Goal: Information Seeking & Learning: Learn about a topic

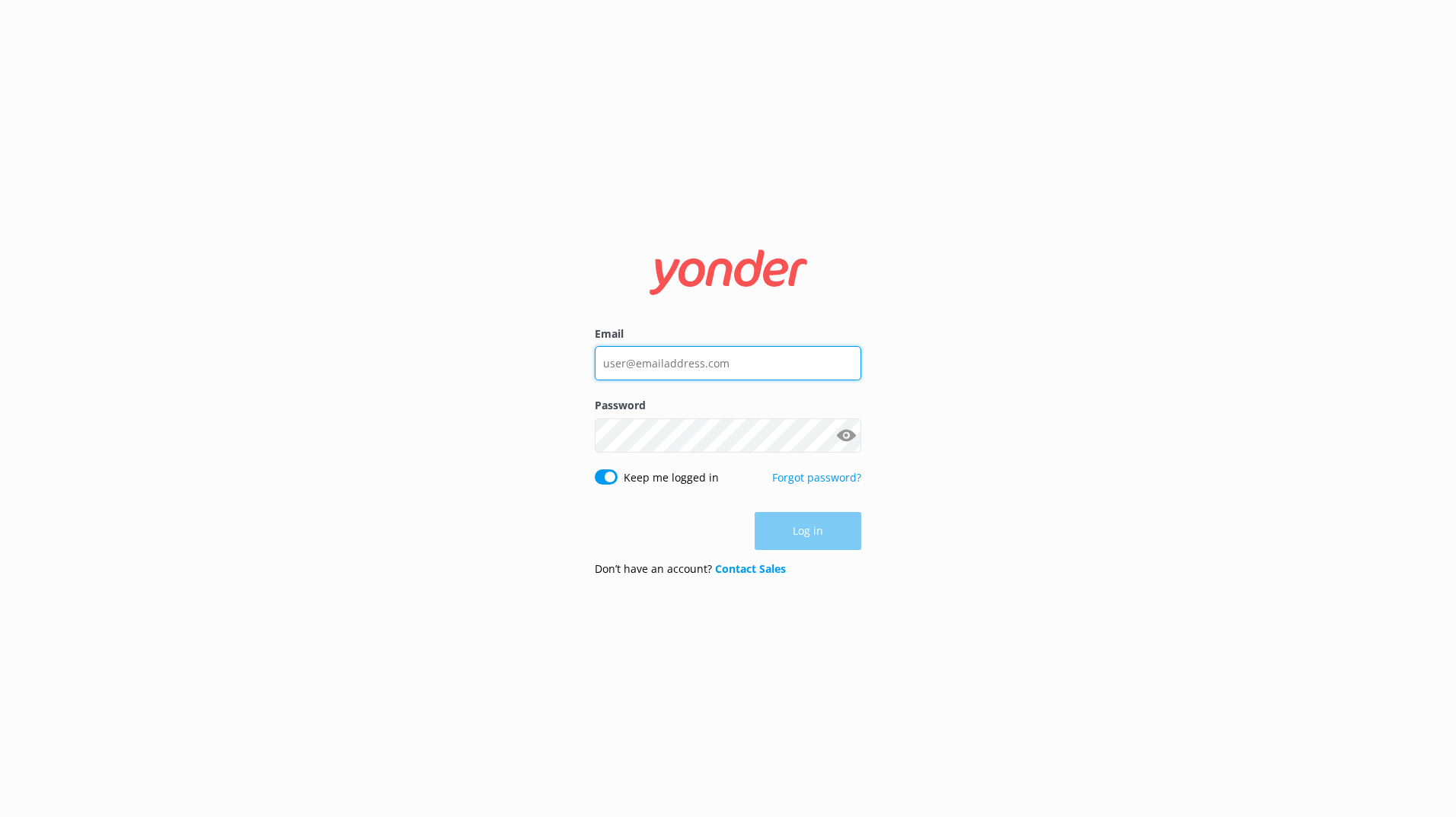
type input "[PERSON_NAME][EMAIL_ADDRESS][PERSON_NAME][DOMAIN_NAME]"
click at [801, 527] on div "Log in" at bounding box center [728, 531] width 267 height 39
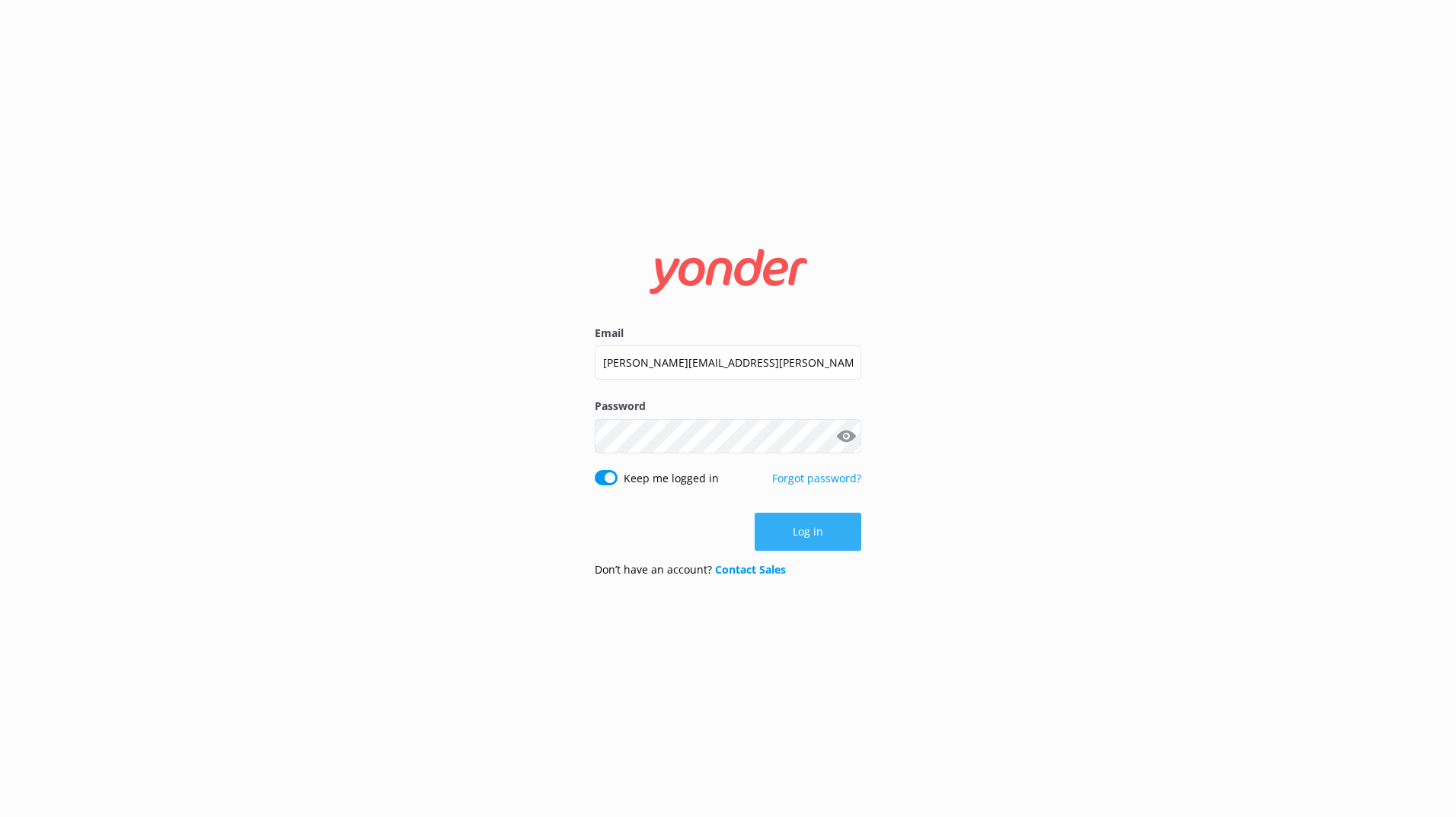
click at [802, 540] on button "Log in" at bounding box center [808, 531] width 107 height 39
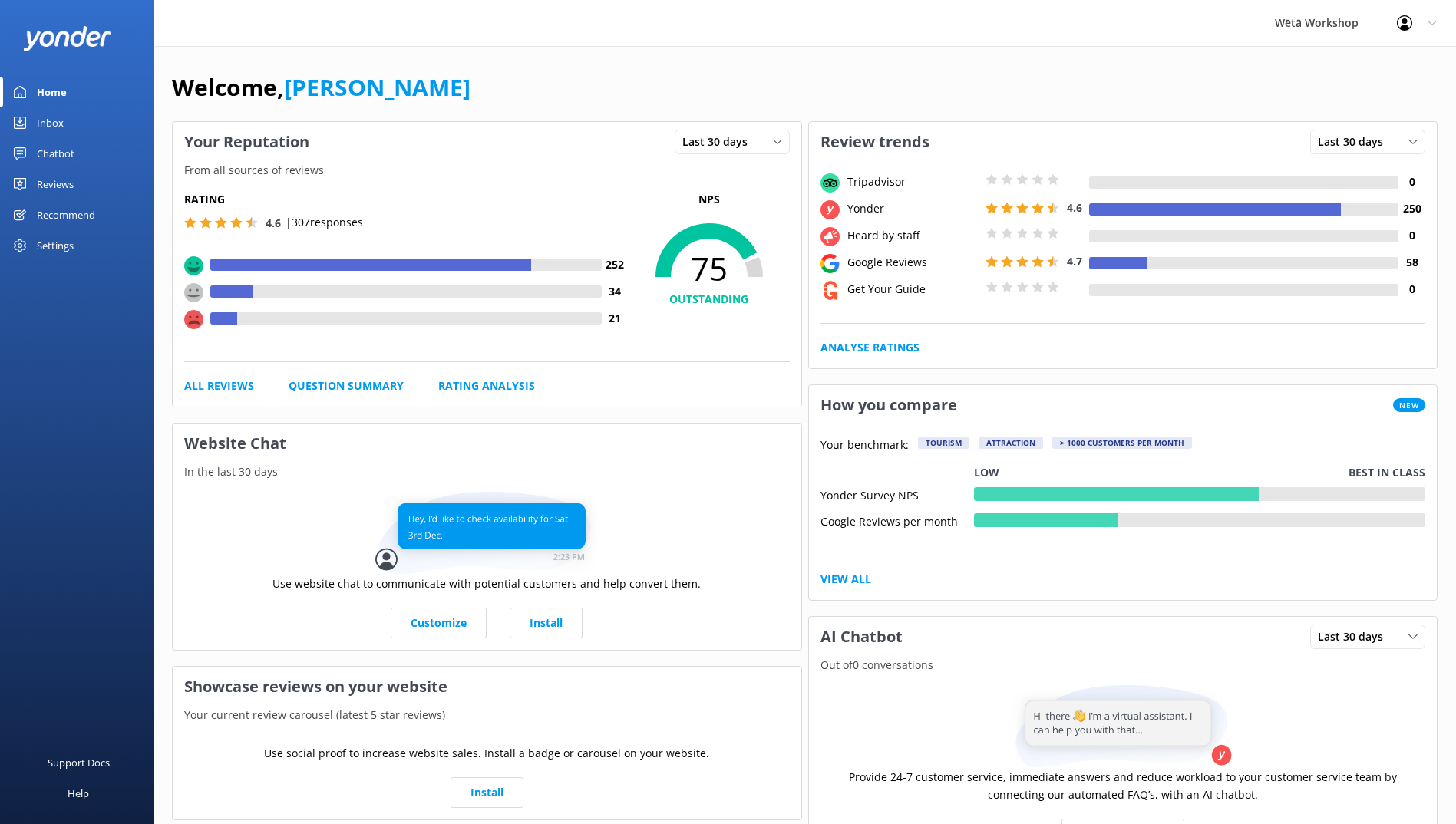
click at [55, 123] on div "Inbox" at bounding box center [50, 123] width 27 height 31
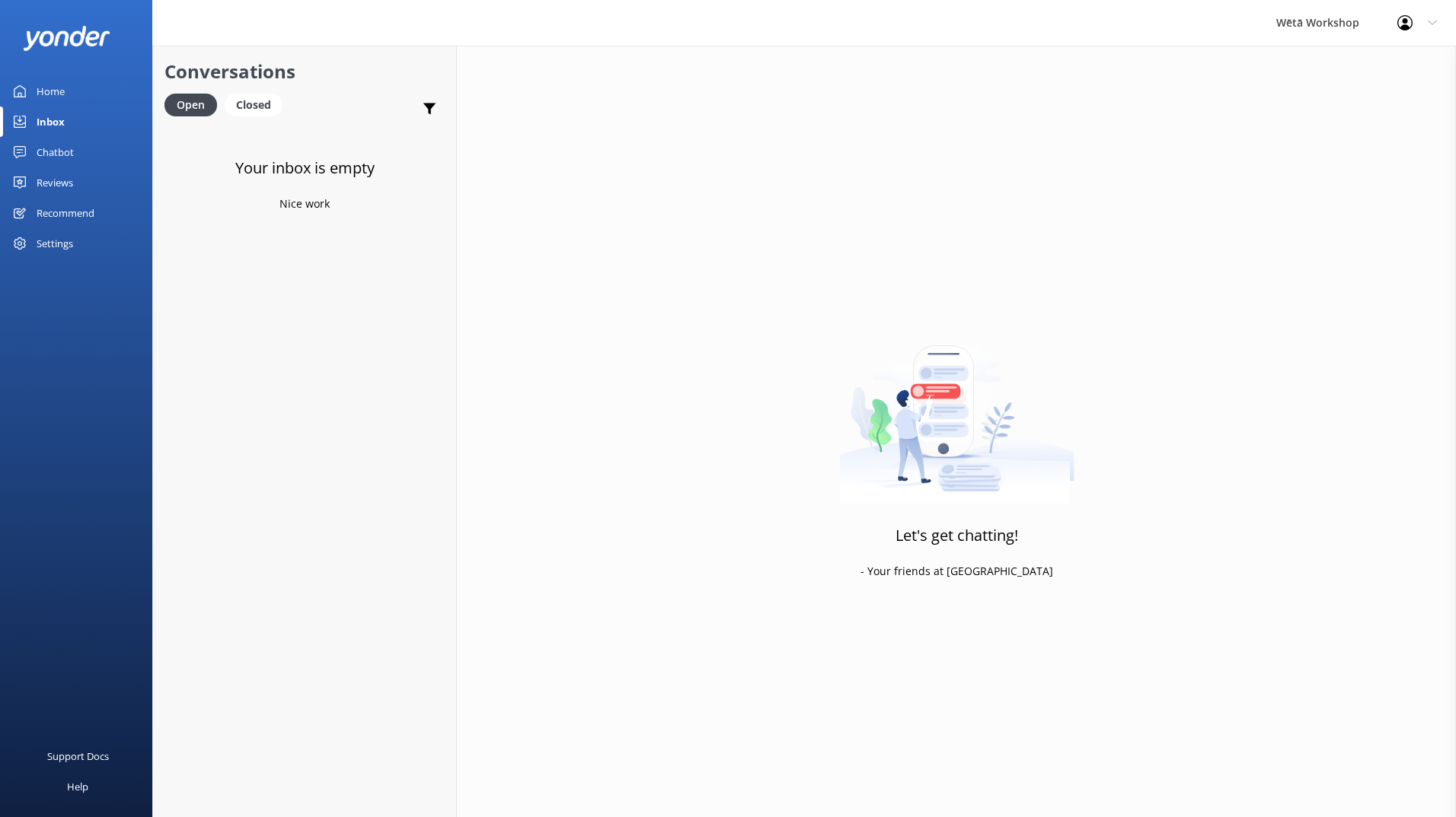
click at [56, 91] on div "Home" at bounding box center [50, 91] width 28 height 31
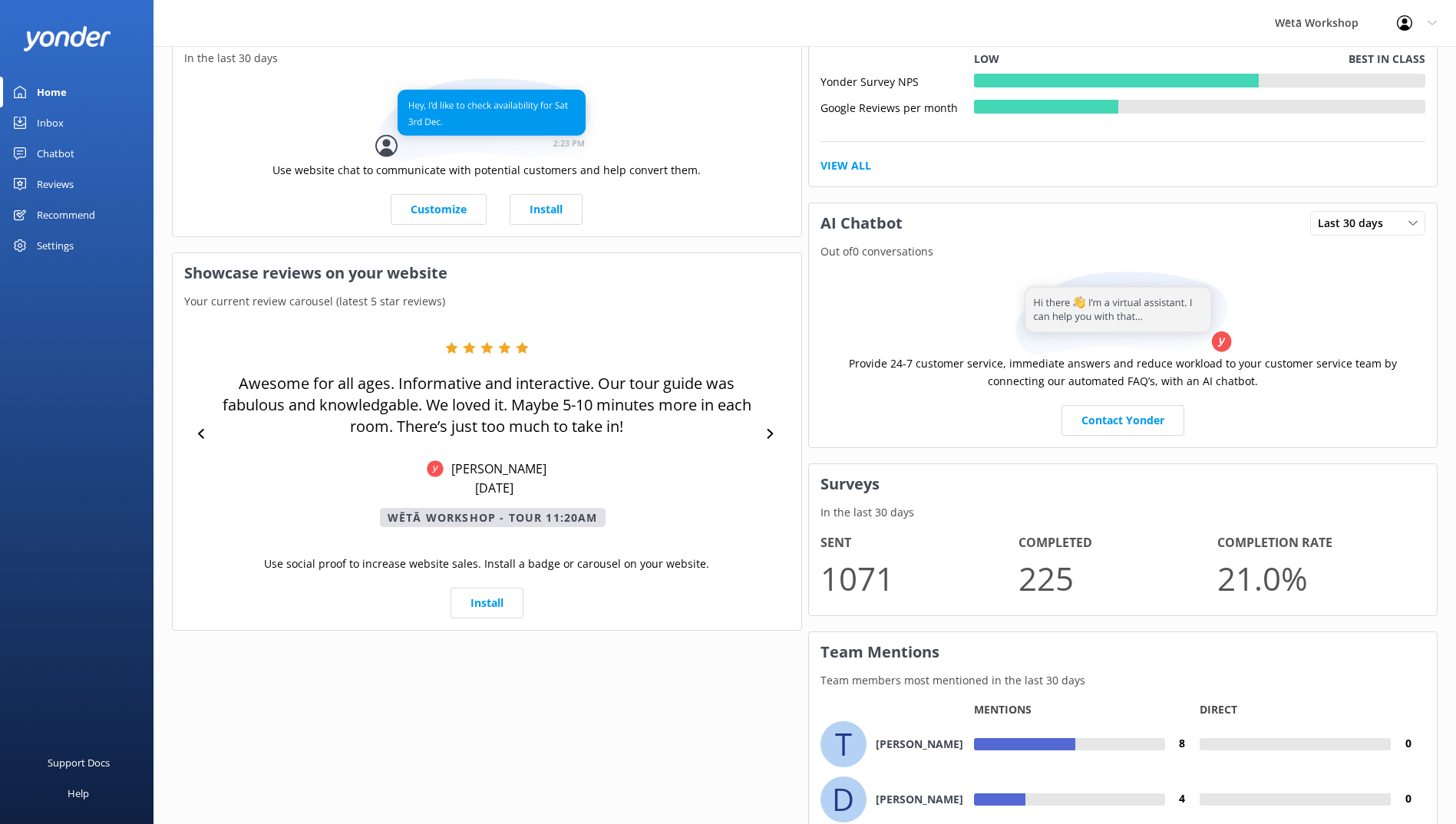
scroll to position [583, 0]
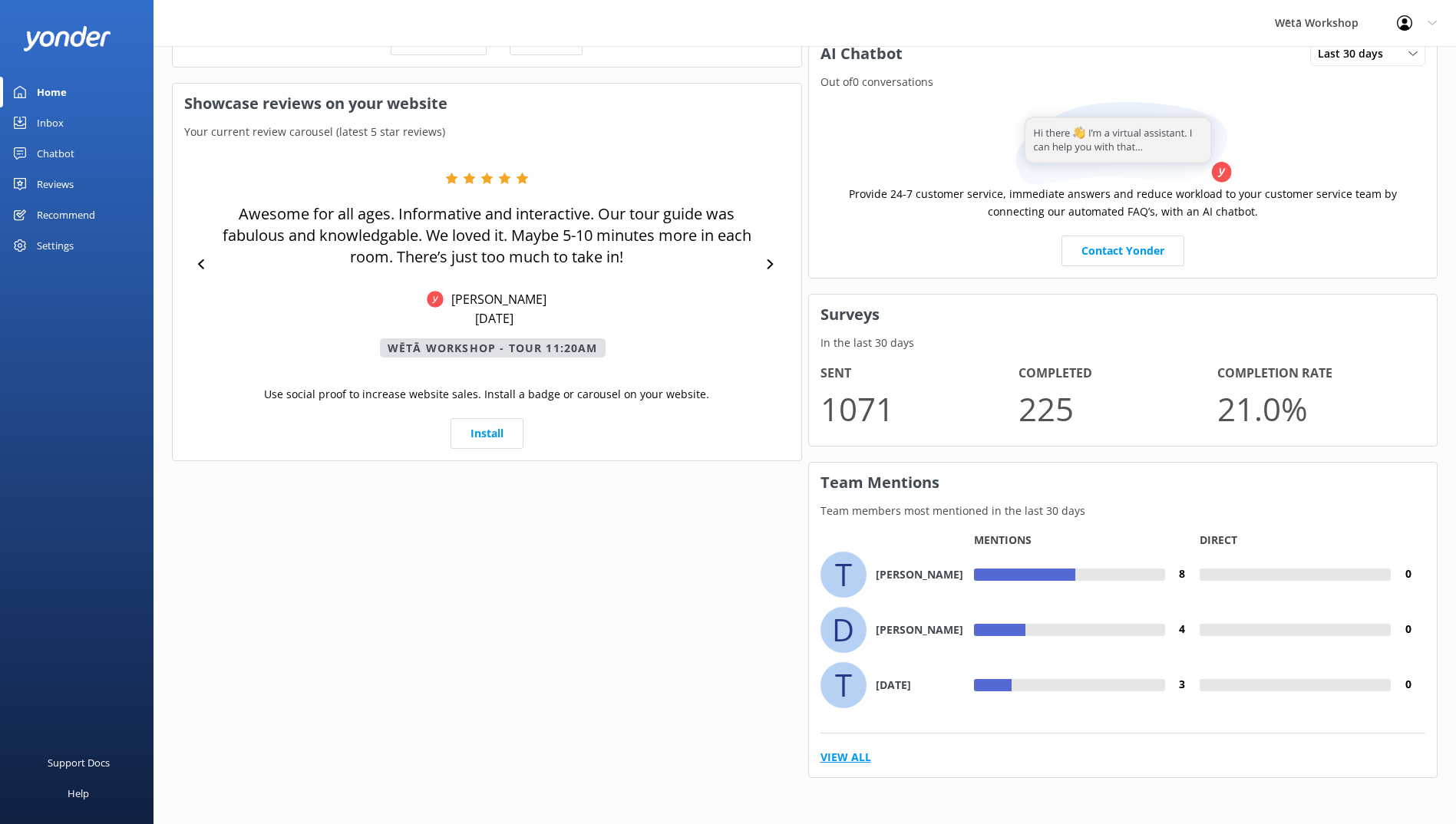
click at [840, 753] on link "View All" at bounding box center [845, 757] width 51 height 17
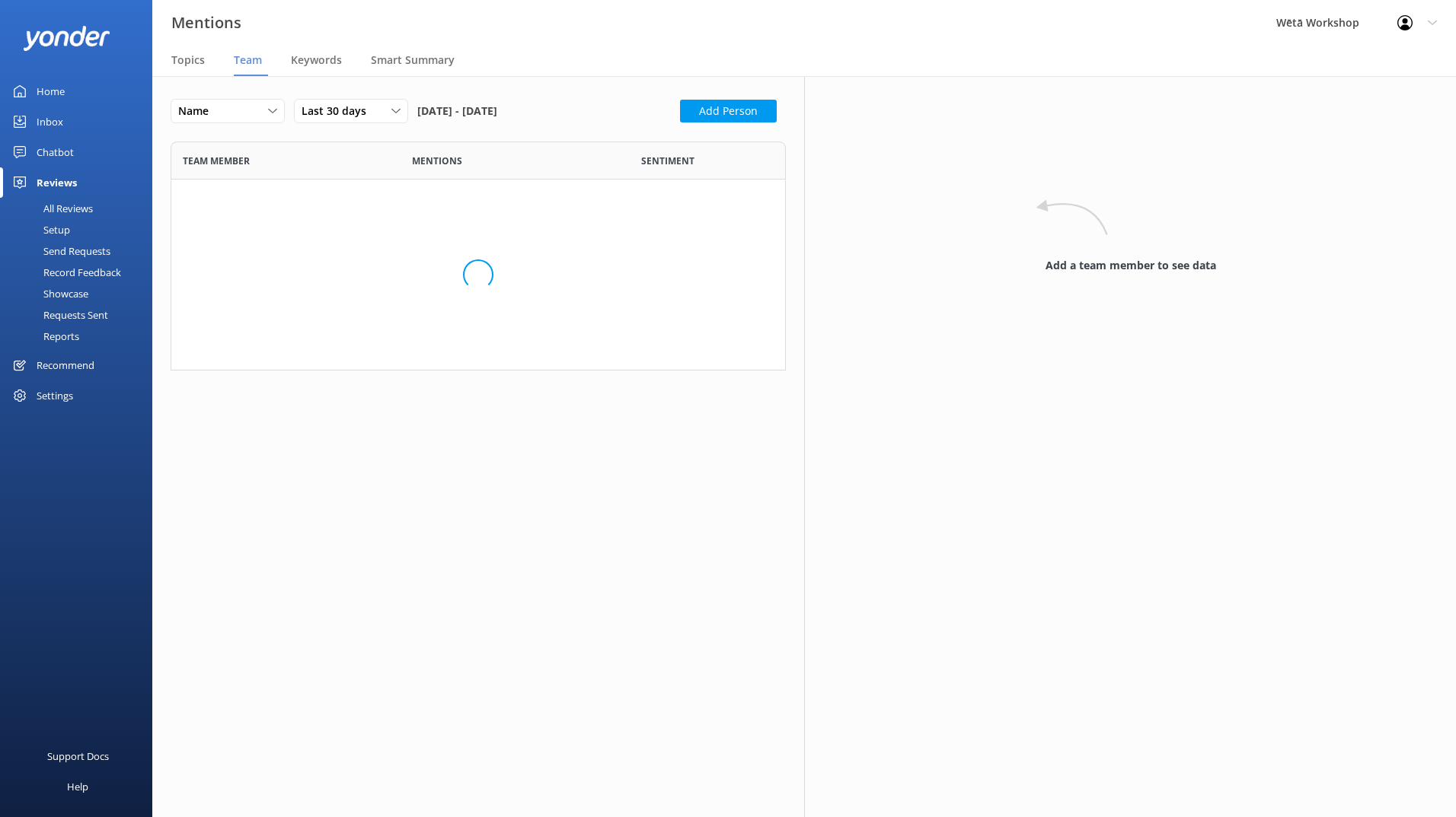
scroll to position [3253, 592]
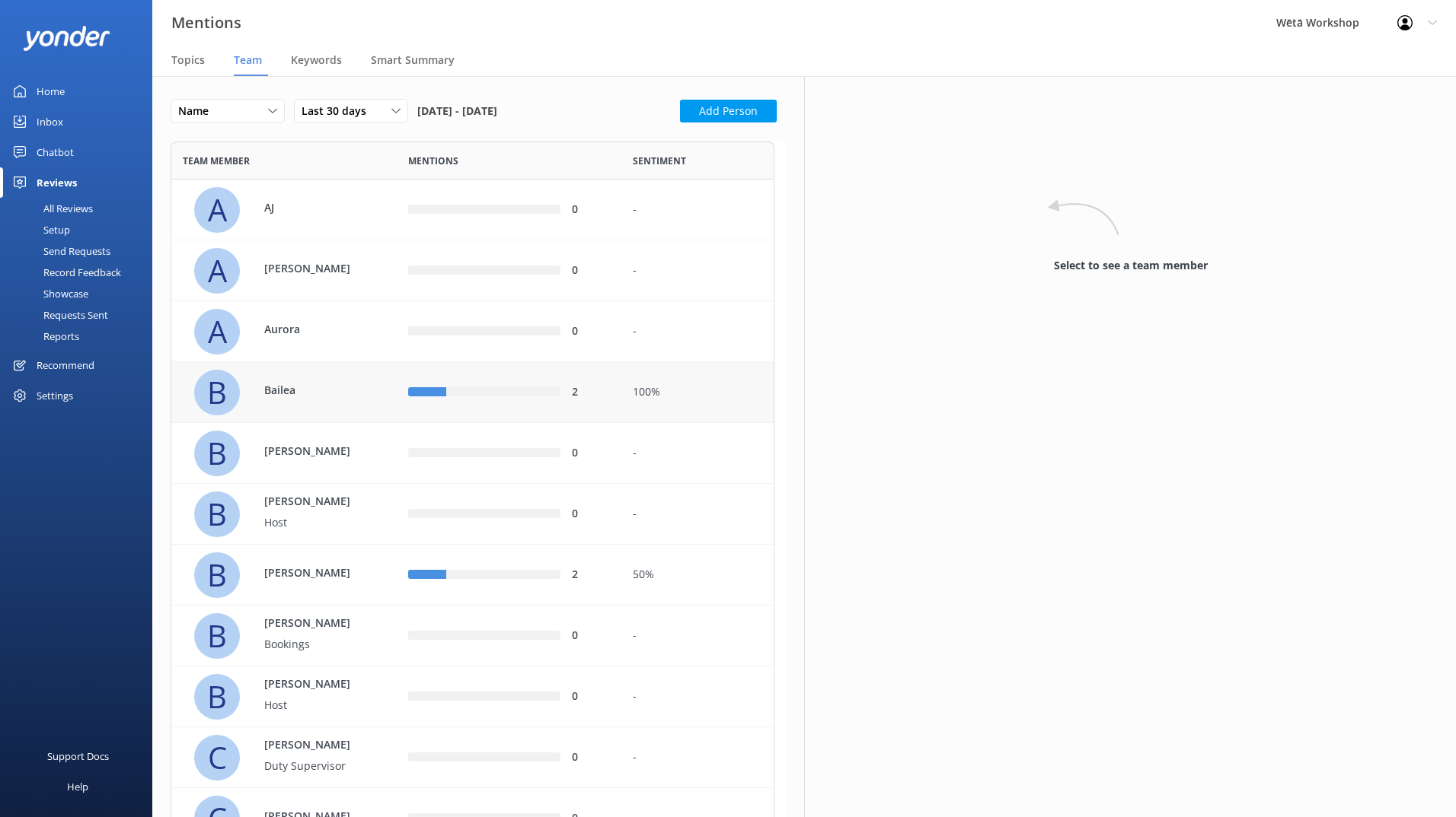
click at [441, 389] on div "row" at bounding box center [427, 392] width 39 height 9
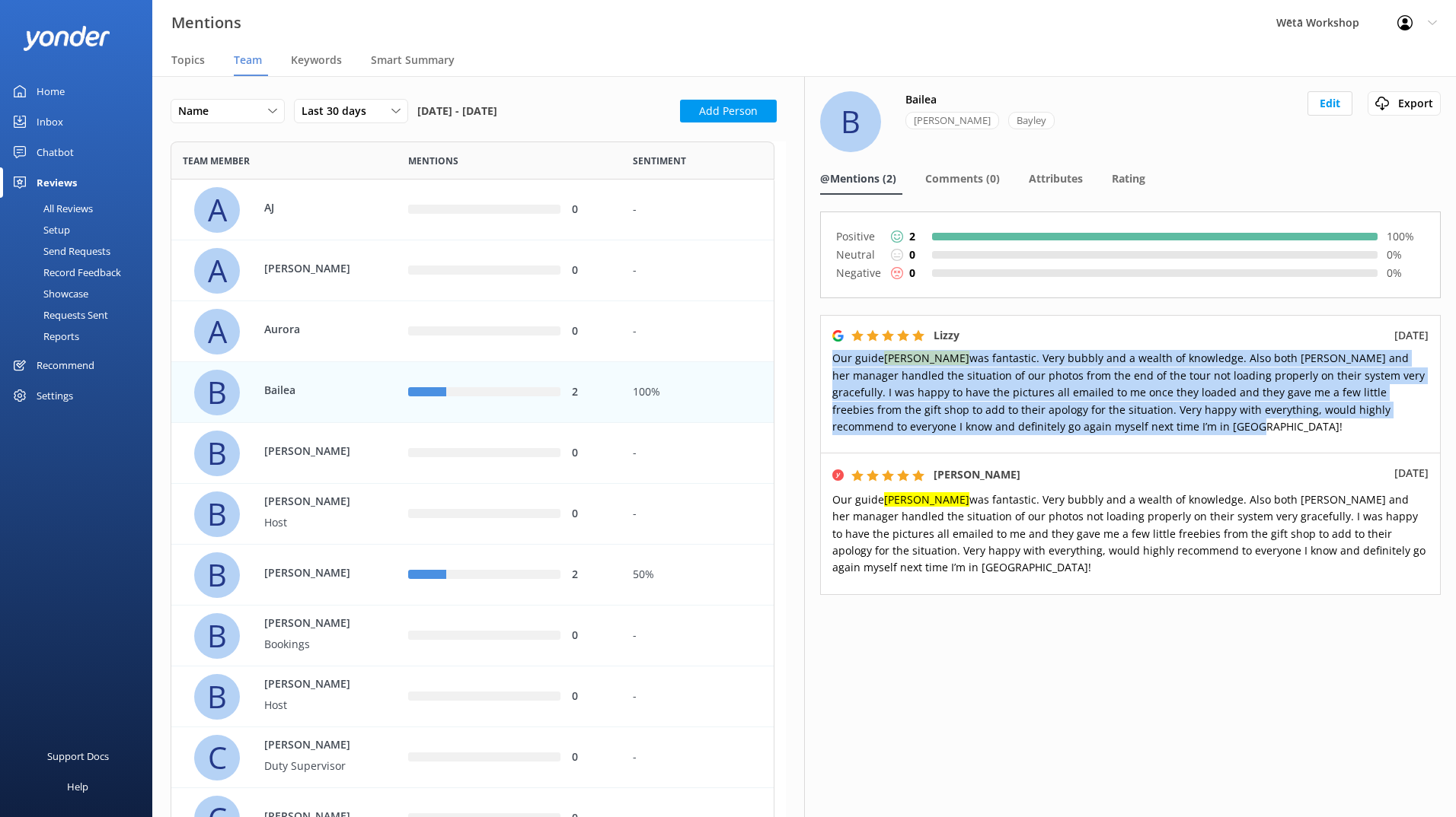
drag, startPoint x: 832, startPoint y: 357, endPoint x: 1262, endPoint y: 423, distance: 435.0
click at [1262, 423] on p "Our guide [PERSON_NAME] was fantastic. Very bubbly and a wealth of knowledge. A…" at bounding box center [1130, 392] width 596 height 85
copy span "Our guide [PERSON_NAME] was fantastic. Very bubbly and a wealth of knowledge. A…"
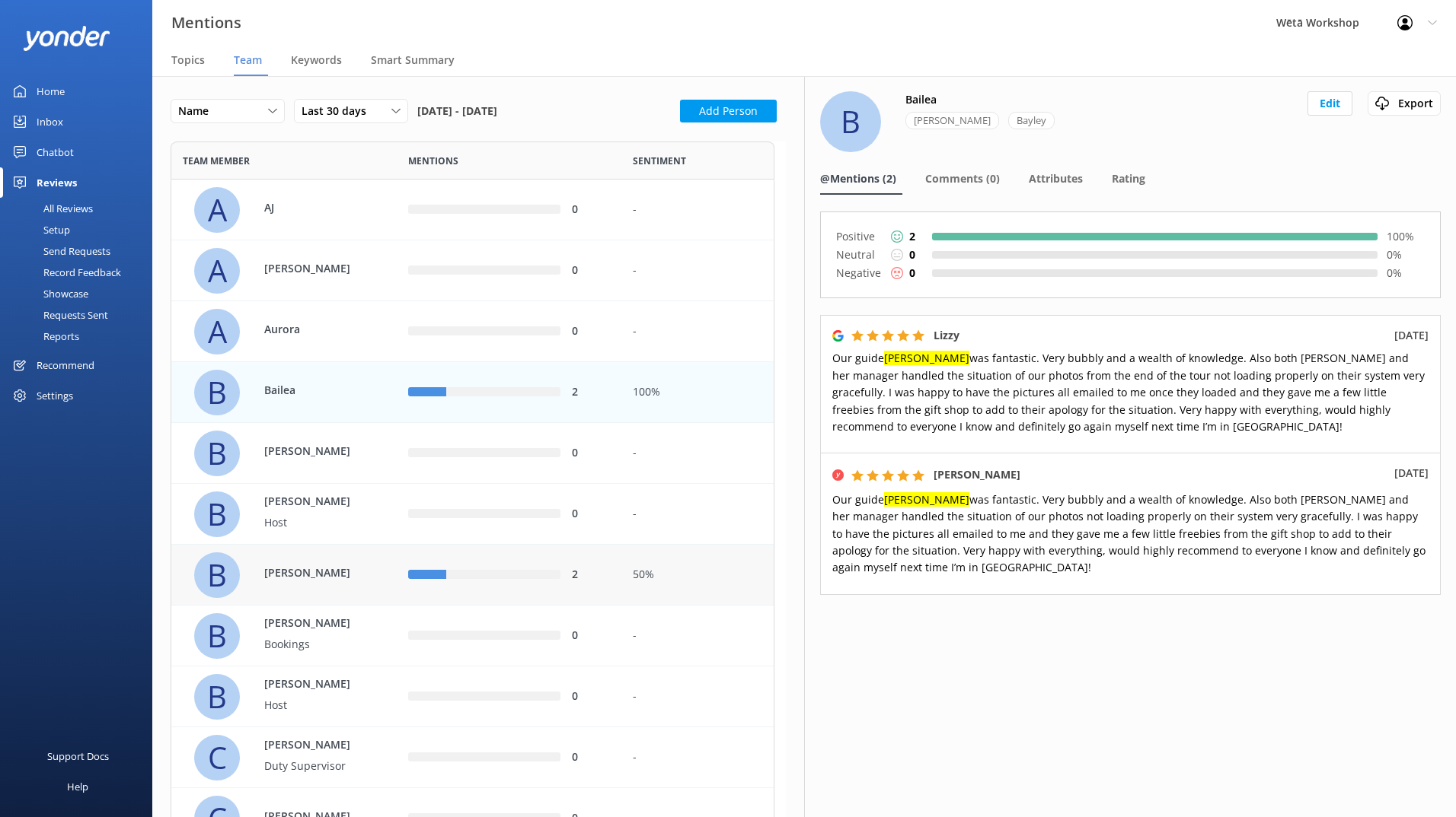
click at [306, 575] on p "[PERSON_NAME]" at bounding box center [313, 572] width 99 height 17
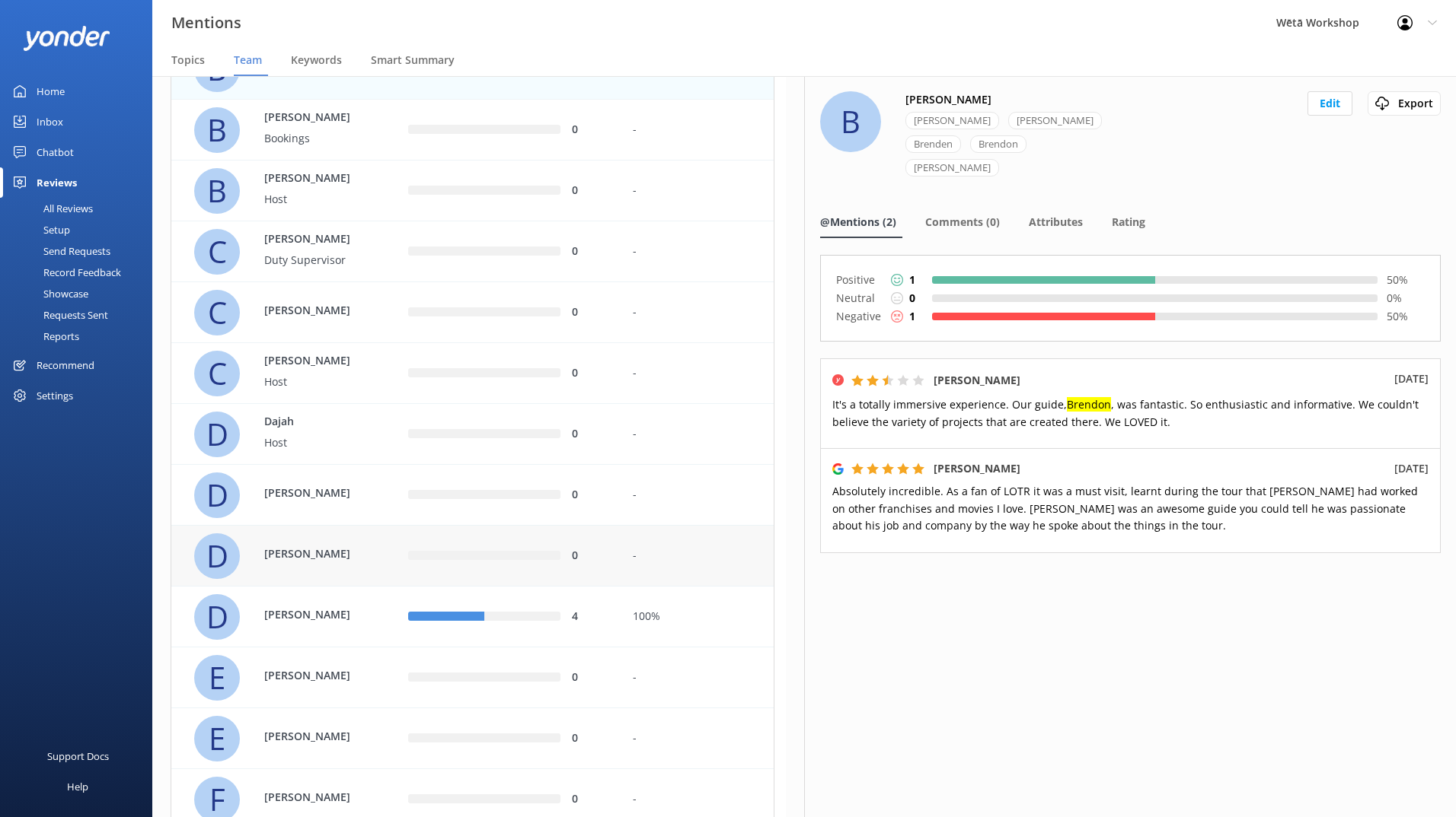
scroll to position [532, 0]
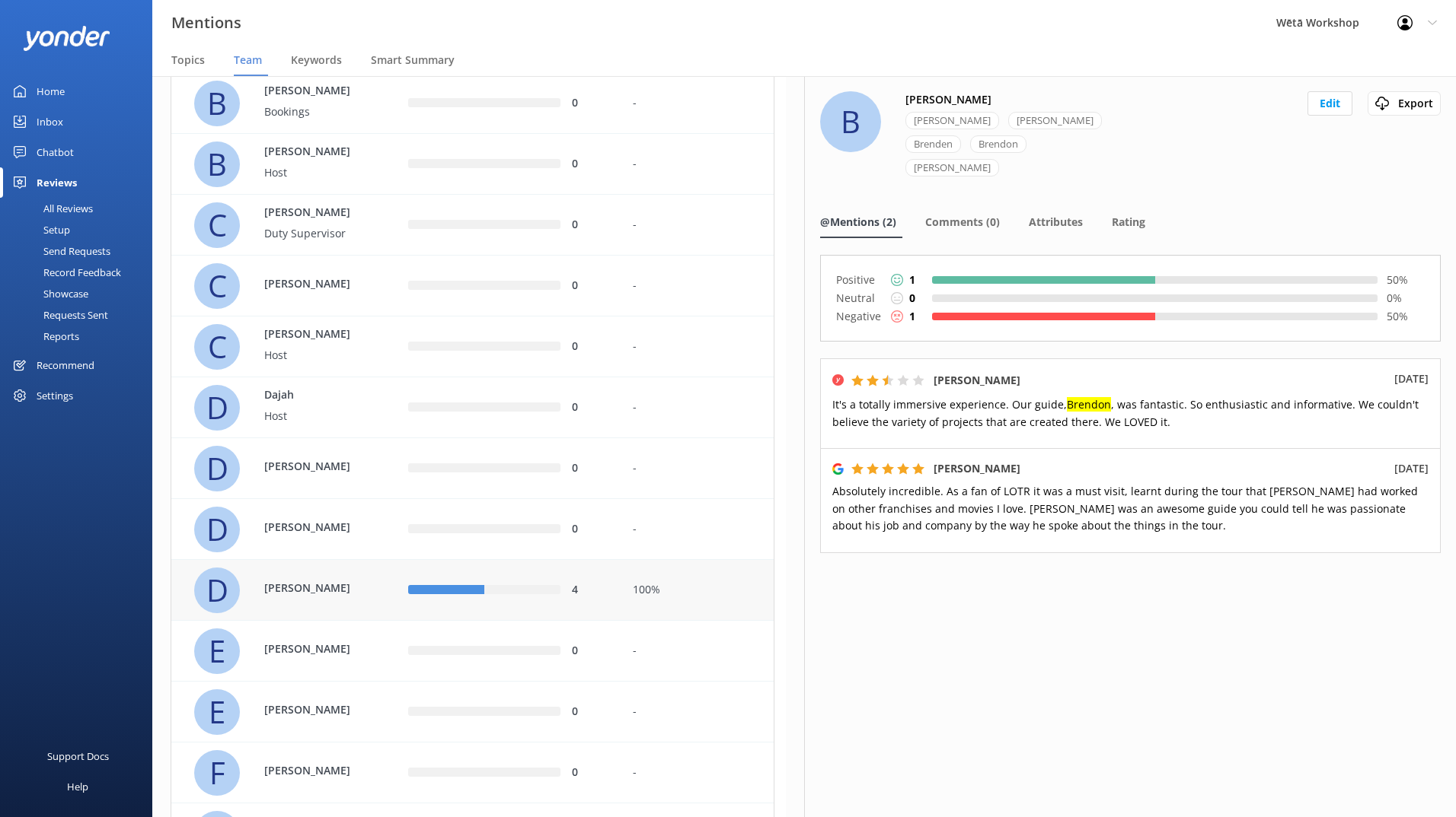
click at [337, 578] on div "D [PERSON_NAME]" at bounding box center [289, 591] width 191 height 45
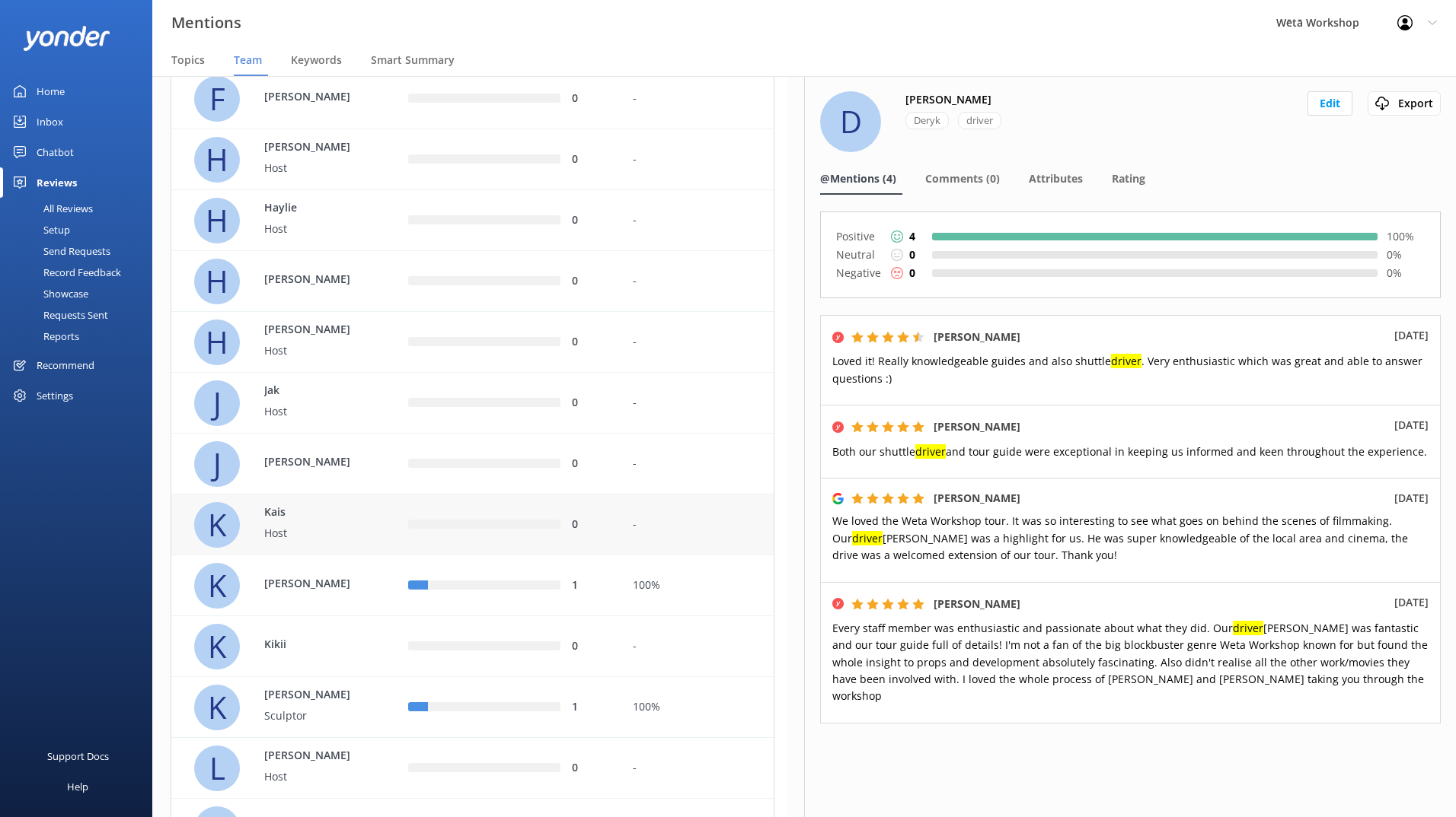
scroll to position [1217, 0]
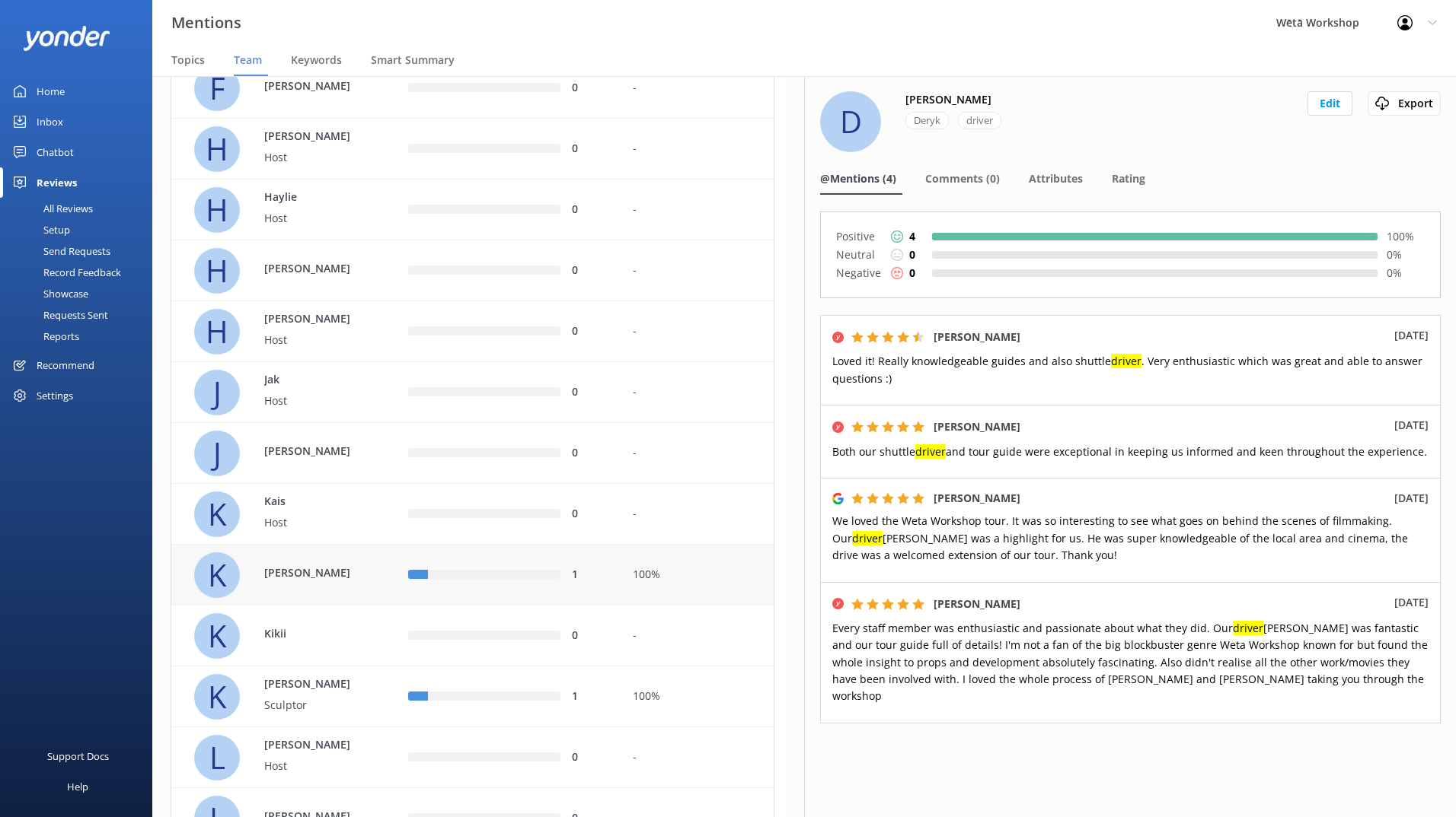
click at [482, 567] on div "1" at bounding box center [509, 575] width 203 height 17
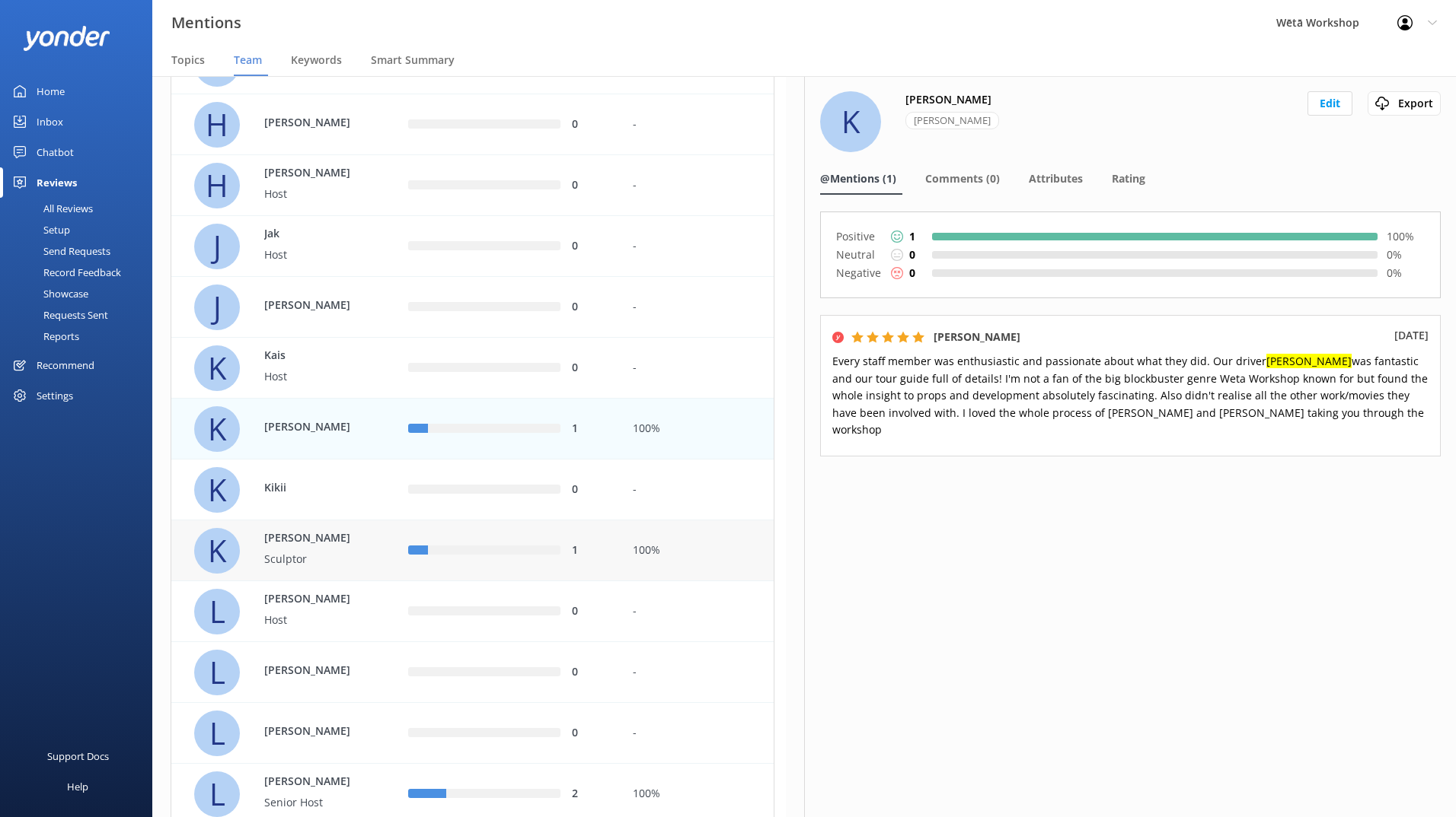
scroll to position [1369, 0]
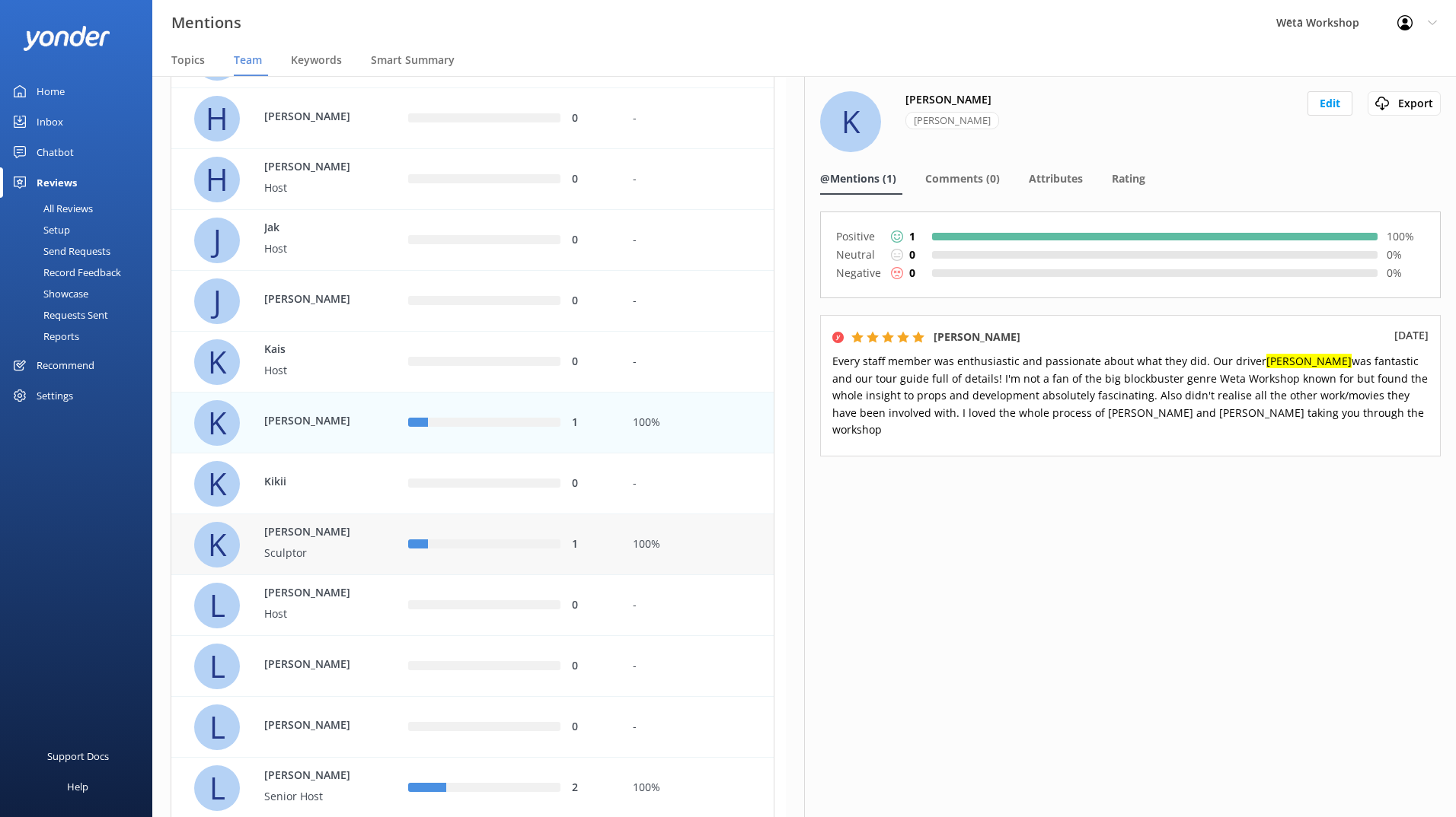
click at [499, 551] on div "1" at bounding box center [509, 544] width 203 height 17
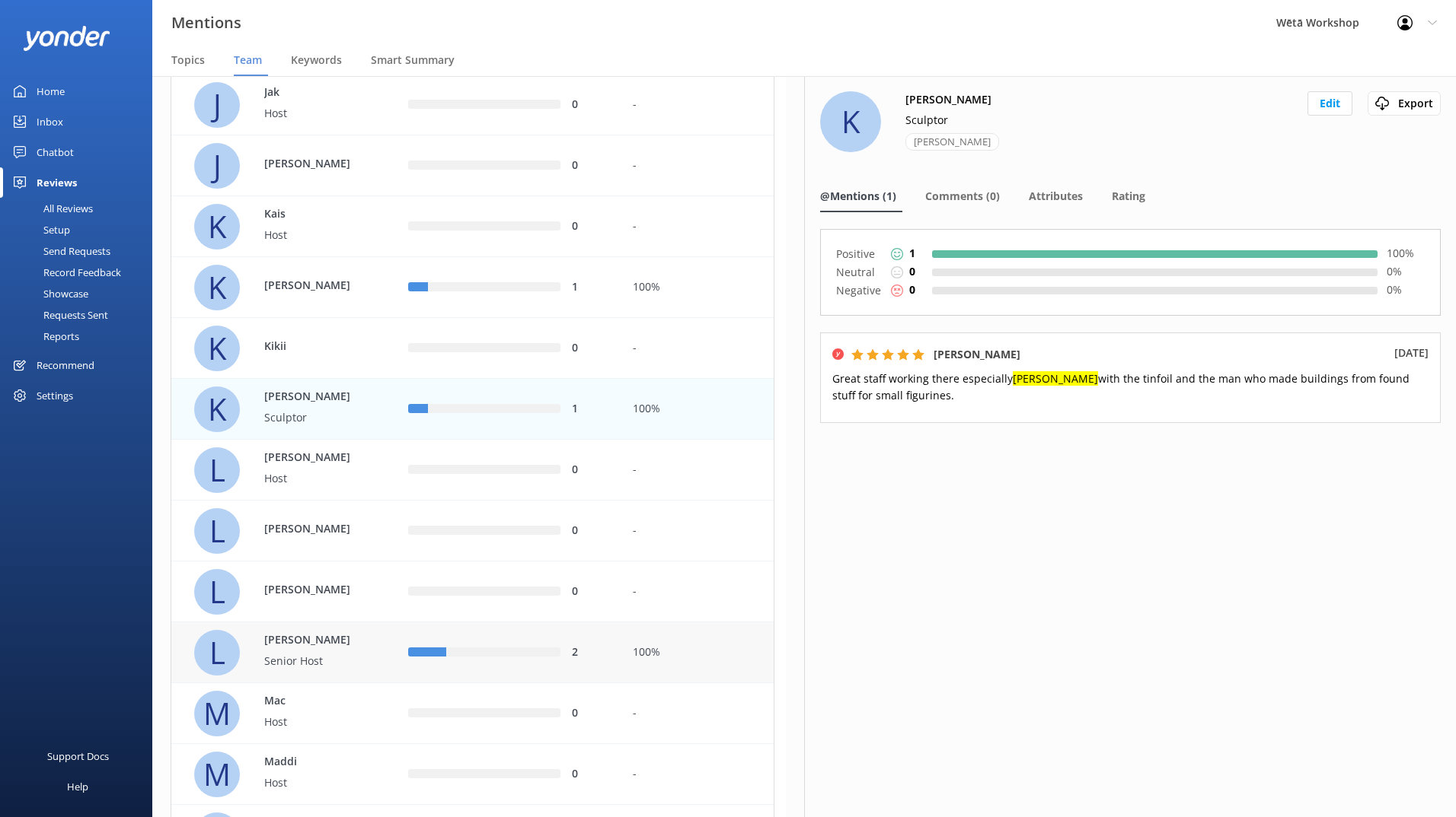
scroll to position [1521, 0]
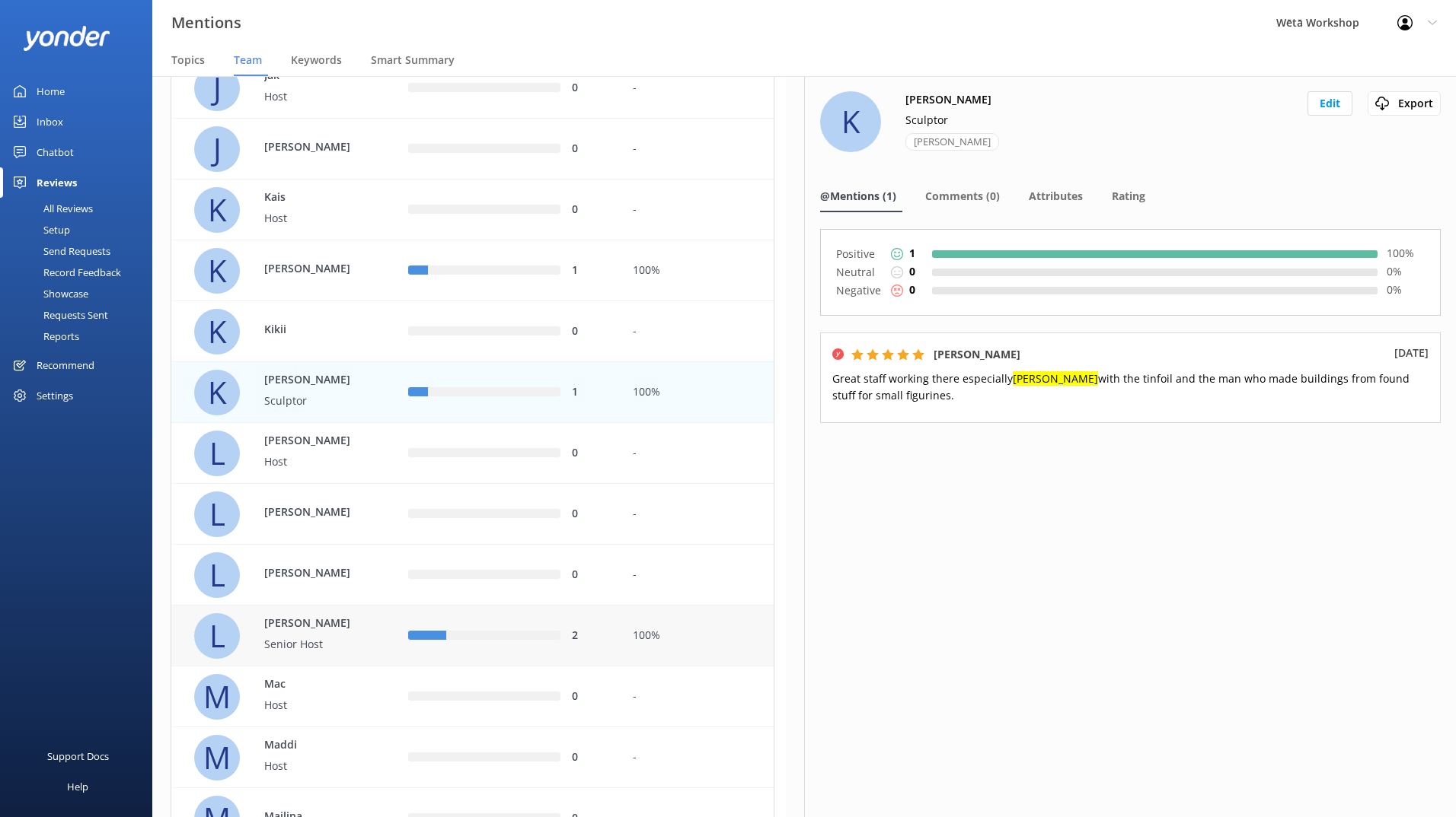
click at [600, 633] on div "2" at bounding box center [590, 635] width 39 height 17
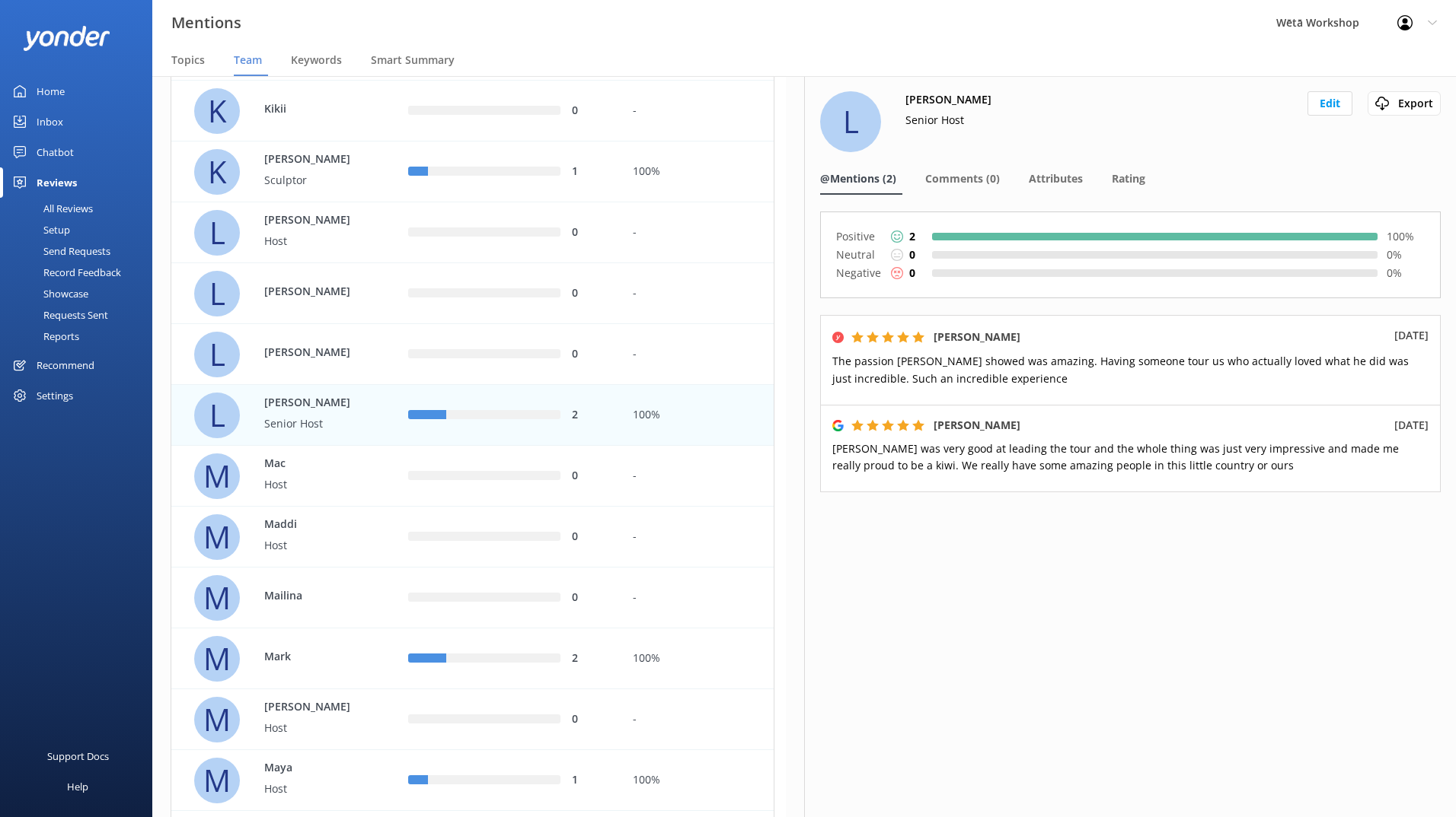
scroll to position [1750, 0]
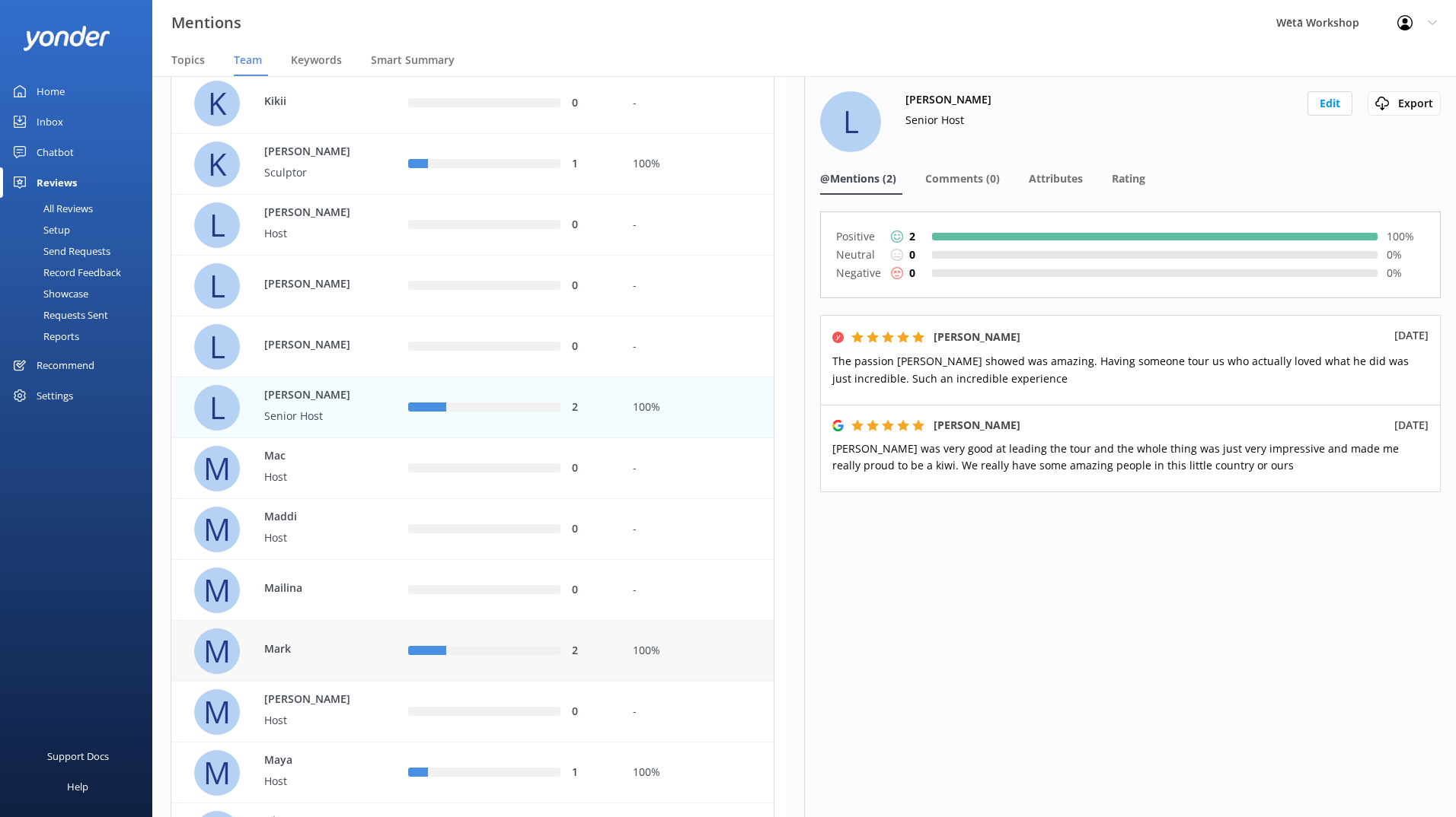
click at [624, 649] on div "100%" at bounding box center [697, 651] width 152 height 61
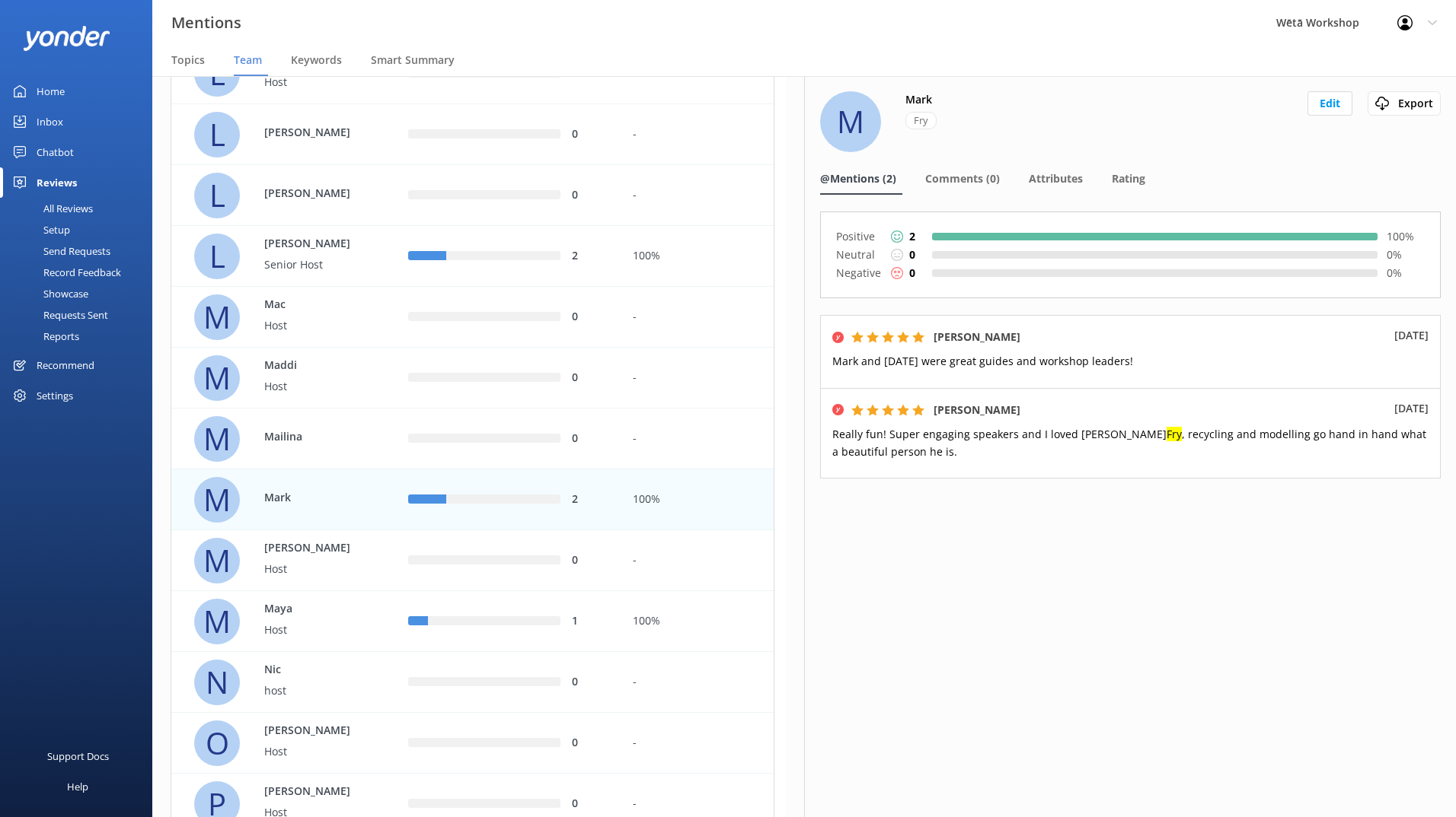
scroll to position [1979, 0]
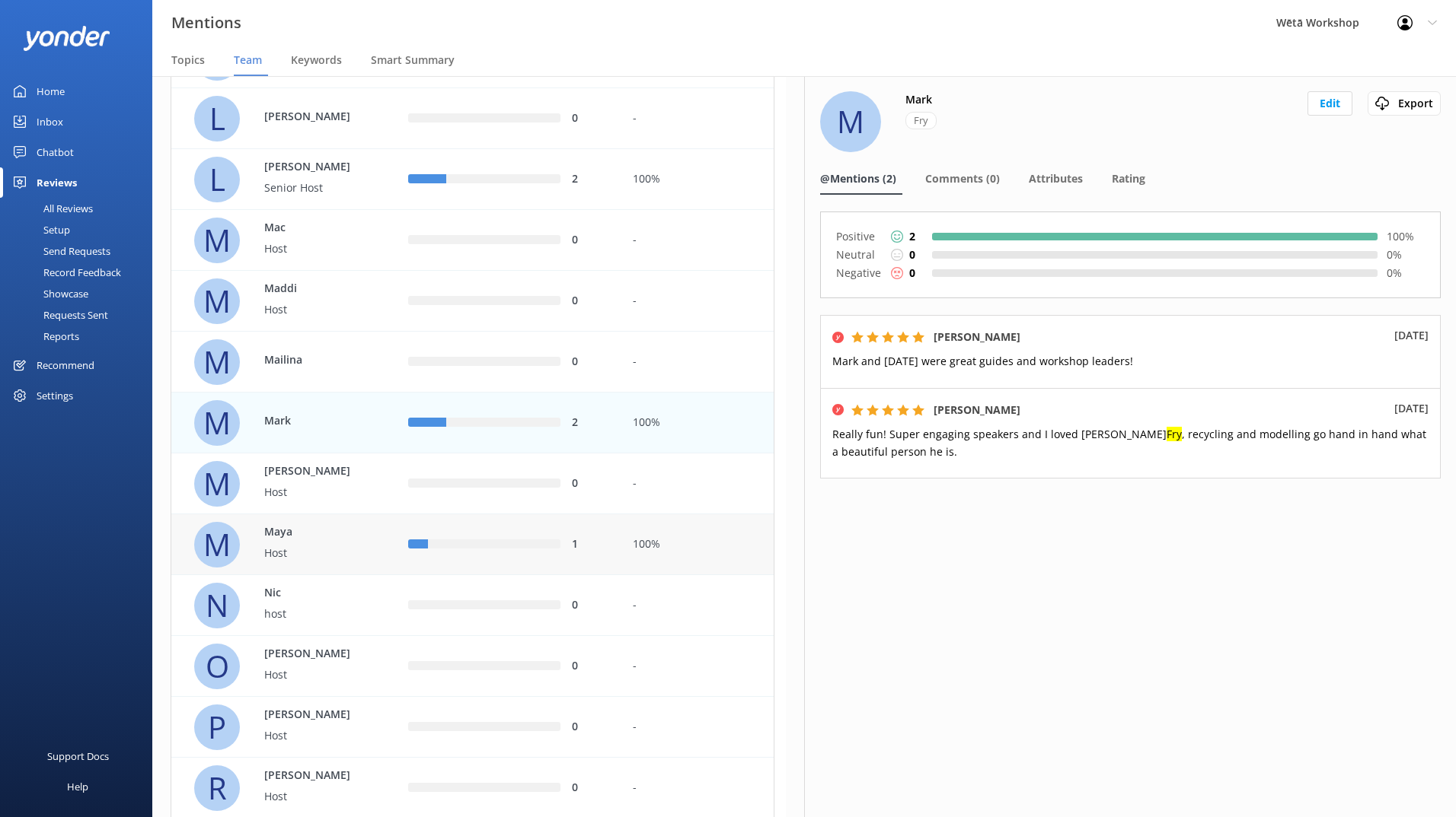
click at [641, 547] on div "100%" at bounding box center [697, 544] width 129 height 17
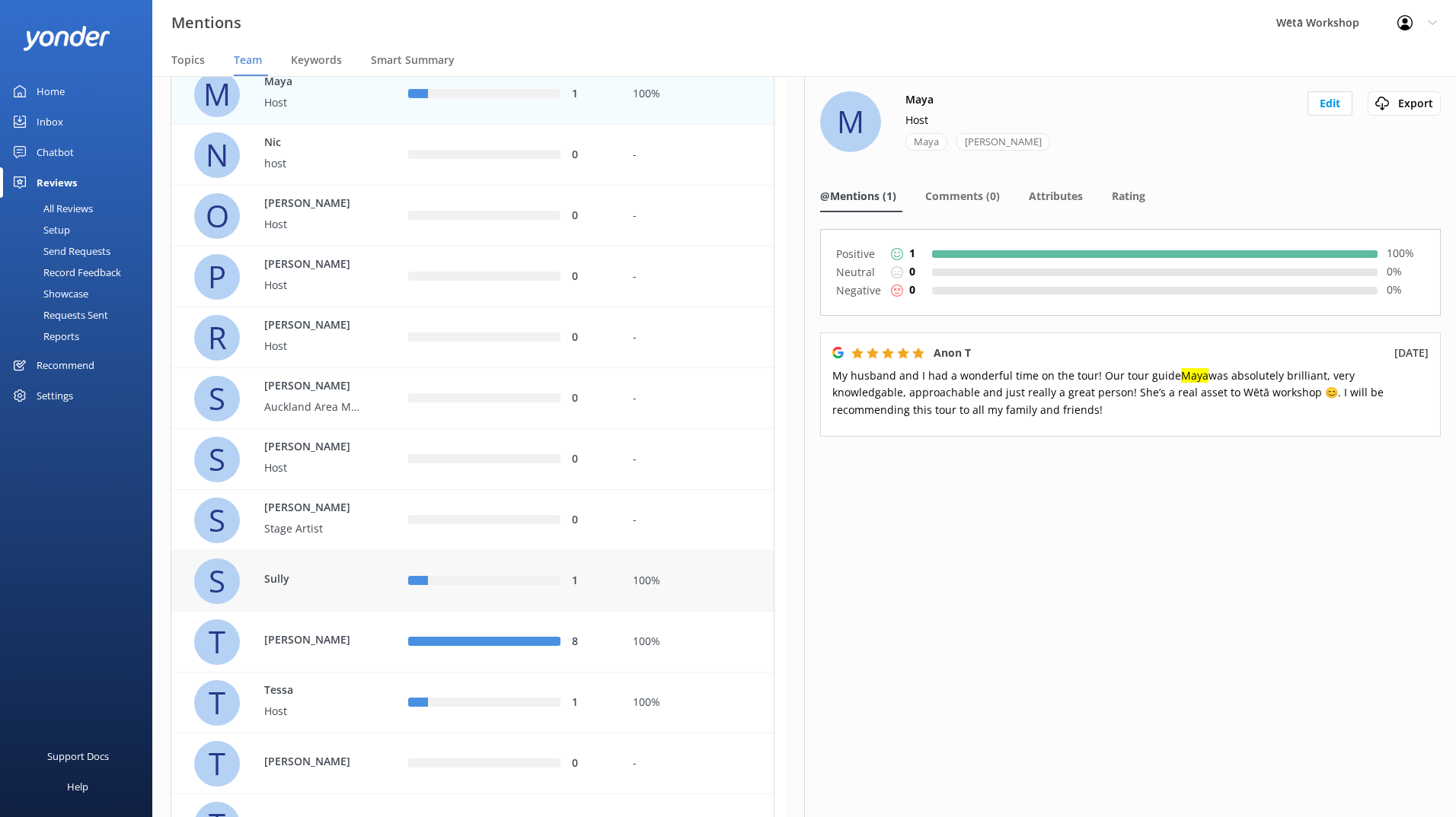
scroll to position [2435, 0]
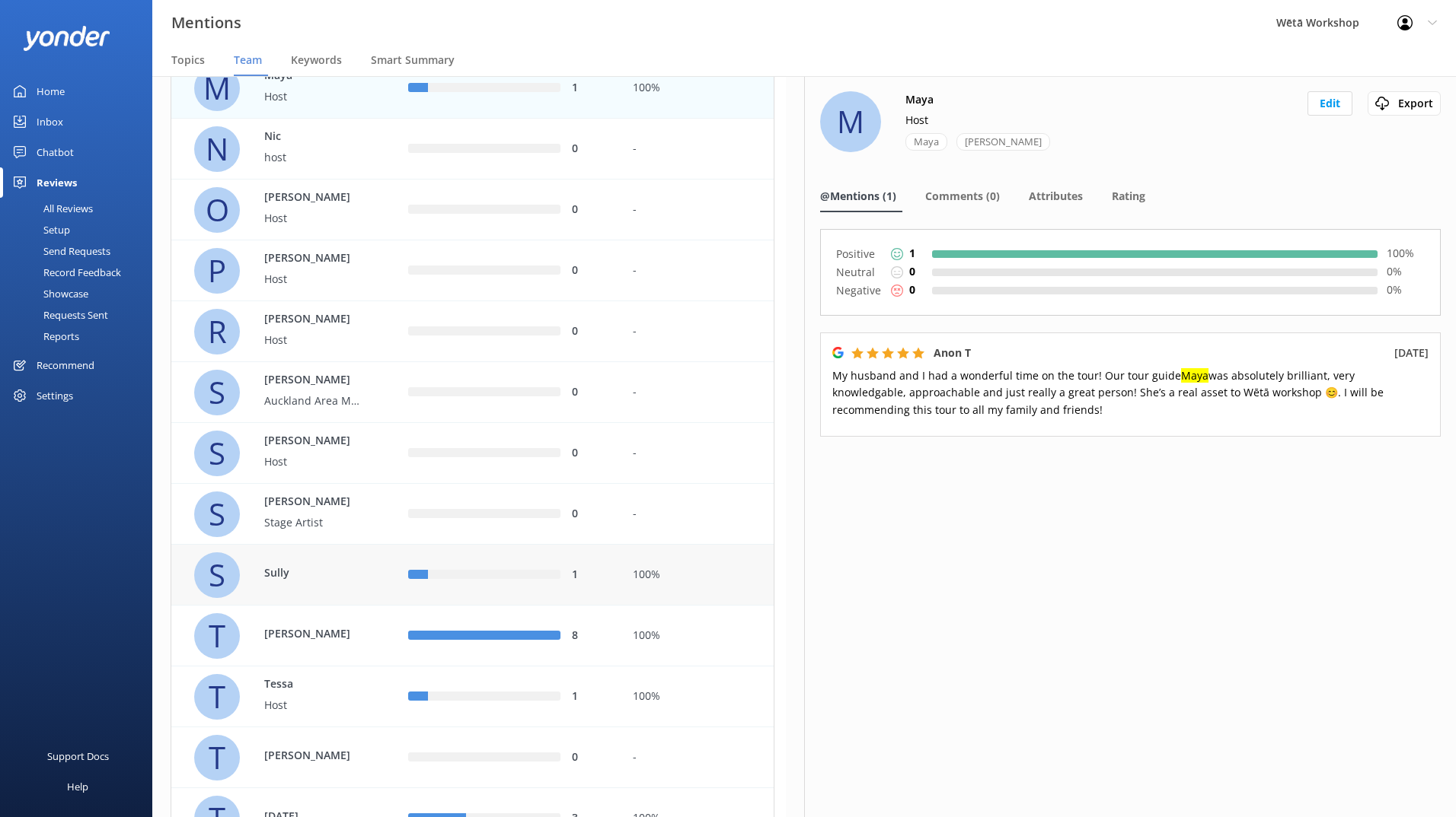
click at [598, 587] on div "1" at bounding box center [509, 575] width 225 height 61
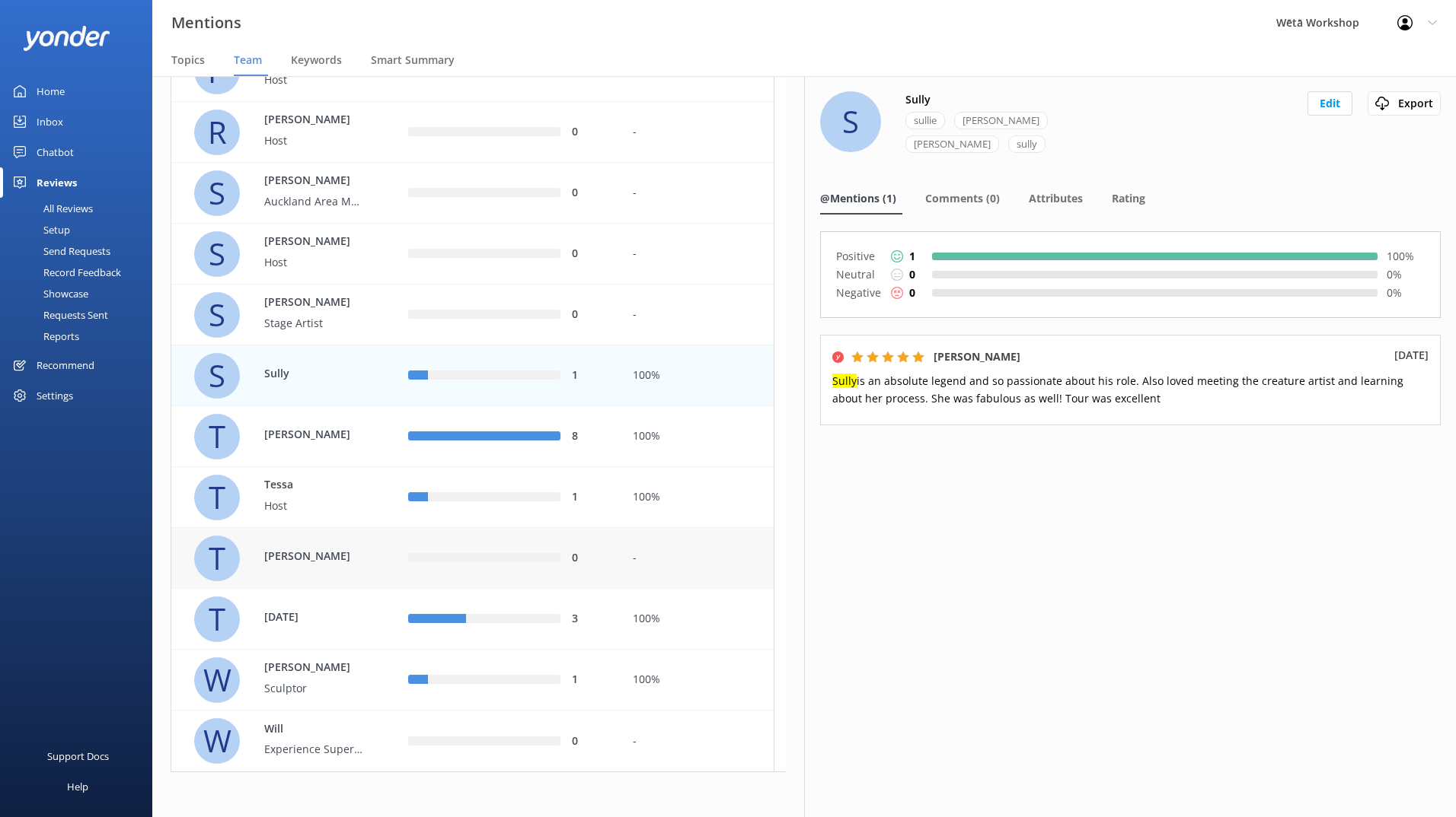
scroll to position [2635, 0]
click at [696, 414] on div "100%" at bounding box center [697, 437] width 152 height 61
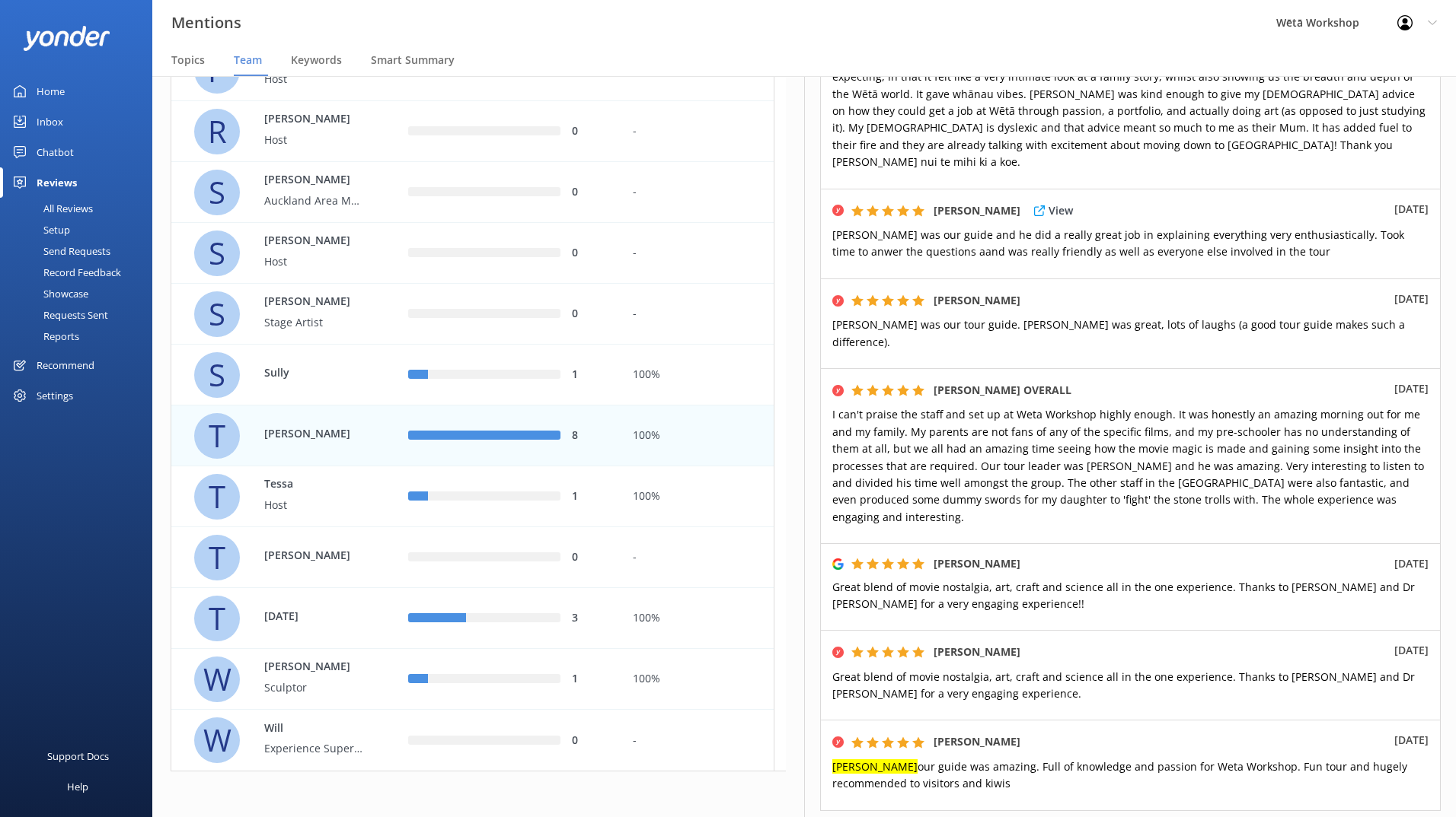
scroll to position [532, 0]
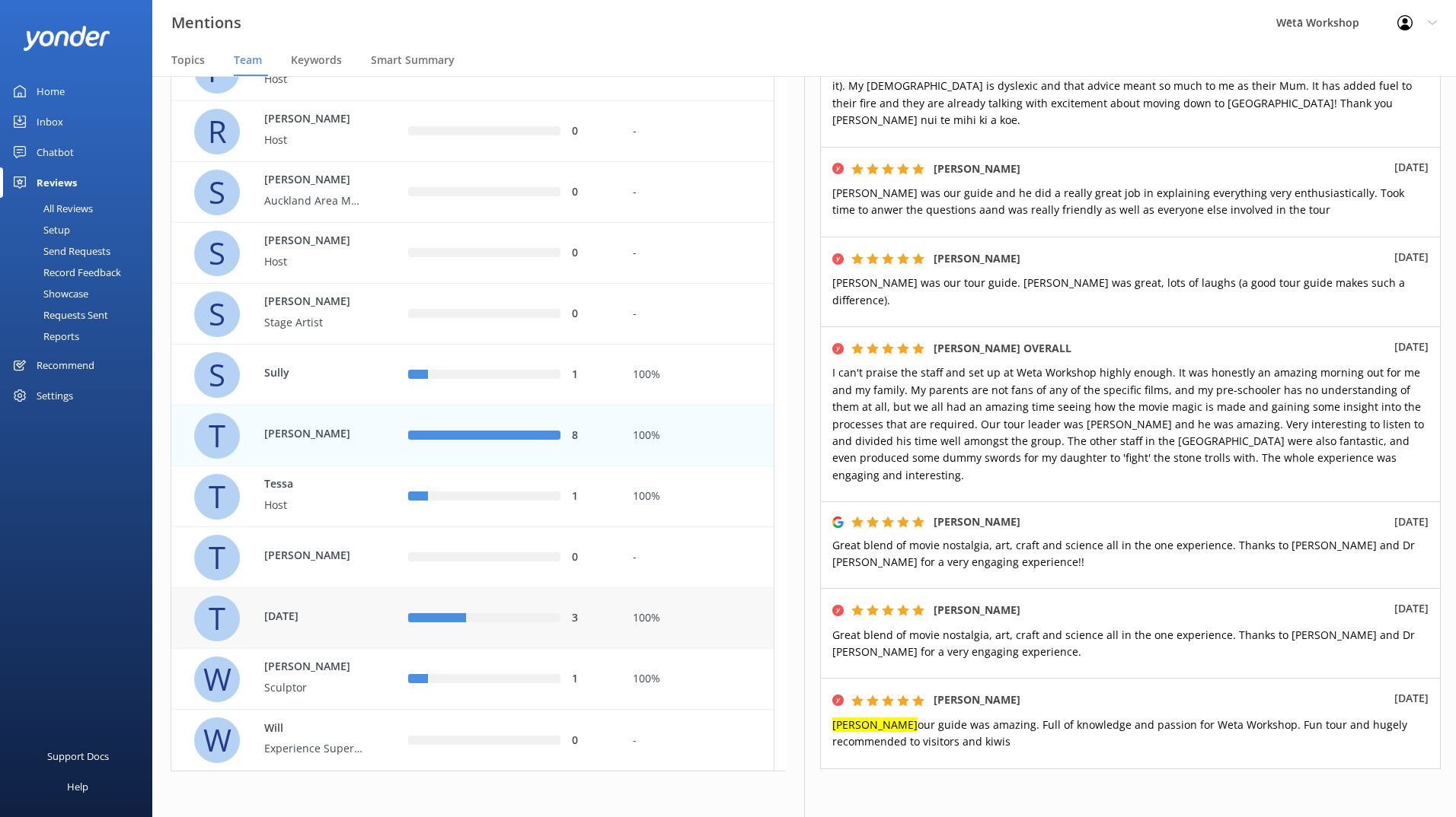
click at [544, 630] on div "3" at bounding box center [509, 618] width 225 height 61
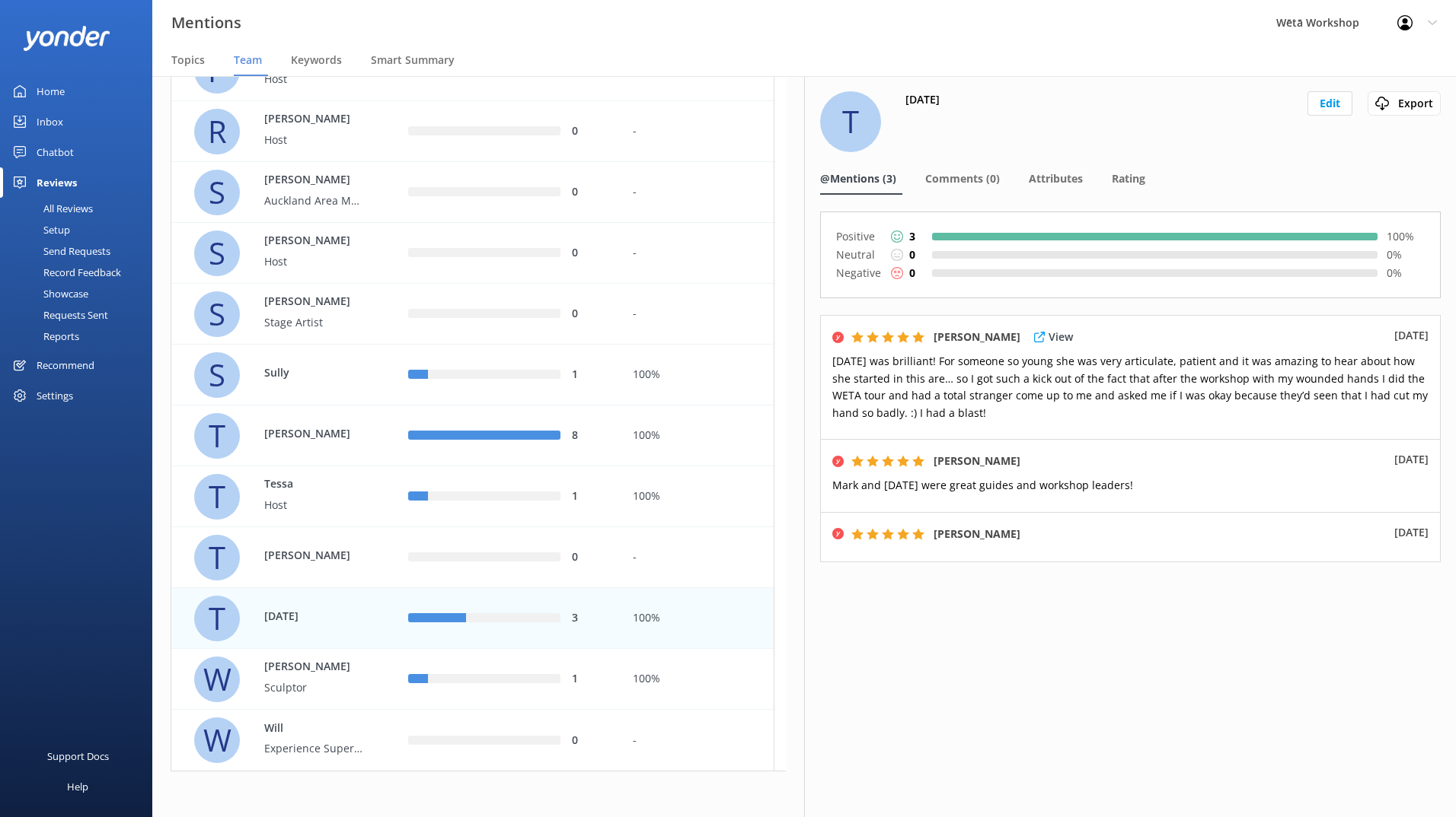
drag, startPoint x: 832, startPoint y: 363, endPoint x: 979, endPoint y: 410, distance: 154.3
click at [979, 410] on p "[DATE] was brilliant! For someone so young she was very articulate, patient and…" at bounding box center [1130, 386] width 596 height 68
drag, startPoint x: 979, startPoint y: 410, endPoint x: 1009, endPoint y: 419, distance: 31.3
click at [1009, 419] on p "[DATE] was brilliant! For someone so young she was very articulate, patient and…" at bounding box center [1130, 386] width 596 height 68
click at [635, 439] on div "100%" at bounding box center [697, 436] width 129 height 17
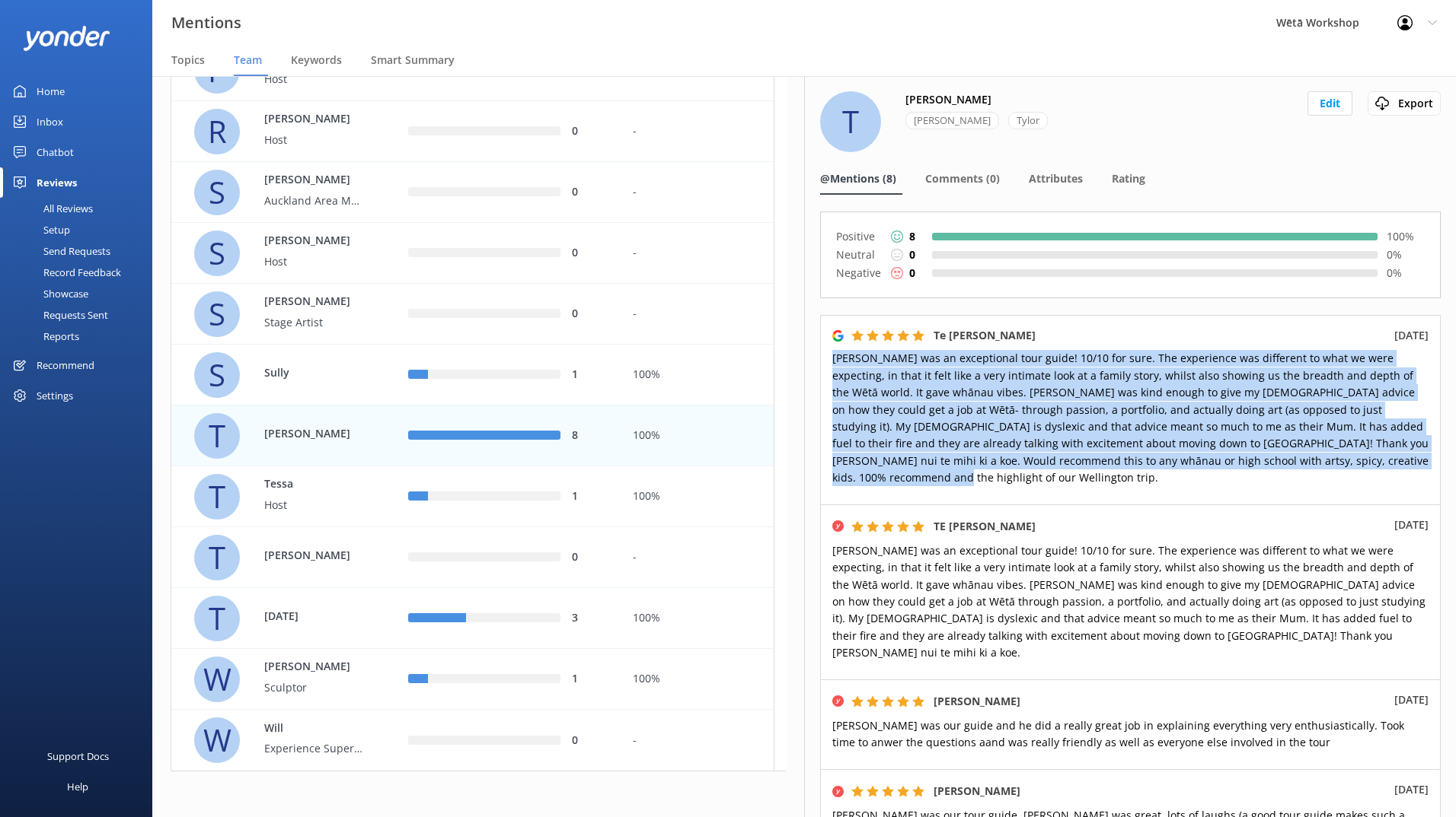
drag, startPoint x: 833, startPoint y: 360, endPoint x: 1358, endPoint y: 463, distance: 535.0
click at [1358, 463] on p "[PERSON_NAME] was an exceptional tour guide! 10/10 for sure. The experience was…" at bounding box center [1130, 418] width 596 height 136
copy span "[PERSON_NAME] was an exceptional tour guide! 10/10 for sure. The experience was…"
drag, startPoint x: 1068, startPoint y: 339, endPoint x: 935, endPoint y: 340, distance: 133.0
click at [935, 340] on div "Te [PERSON_NAME] [DATE]" at bounding box center [1130, 335] width 596 height 17
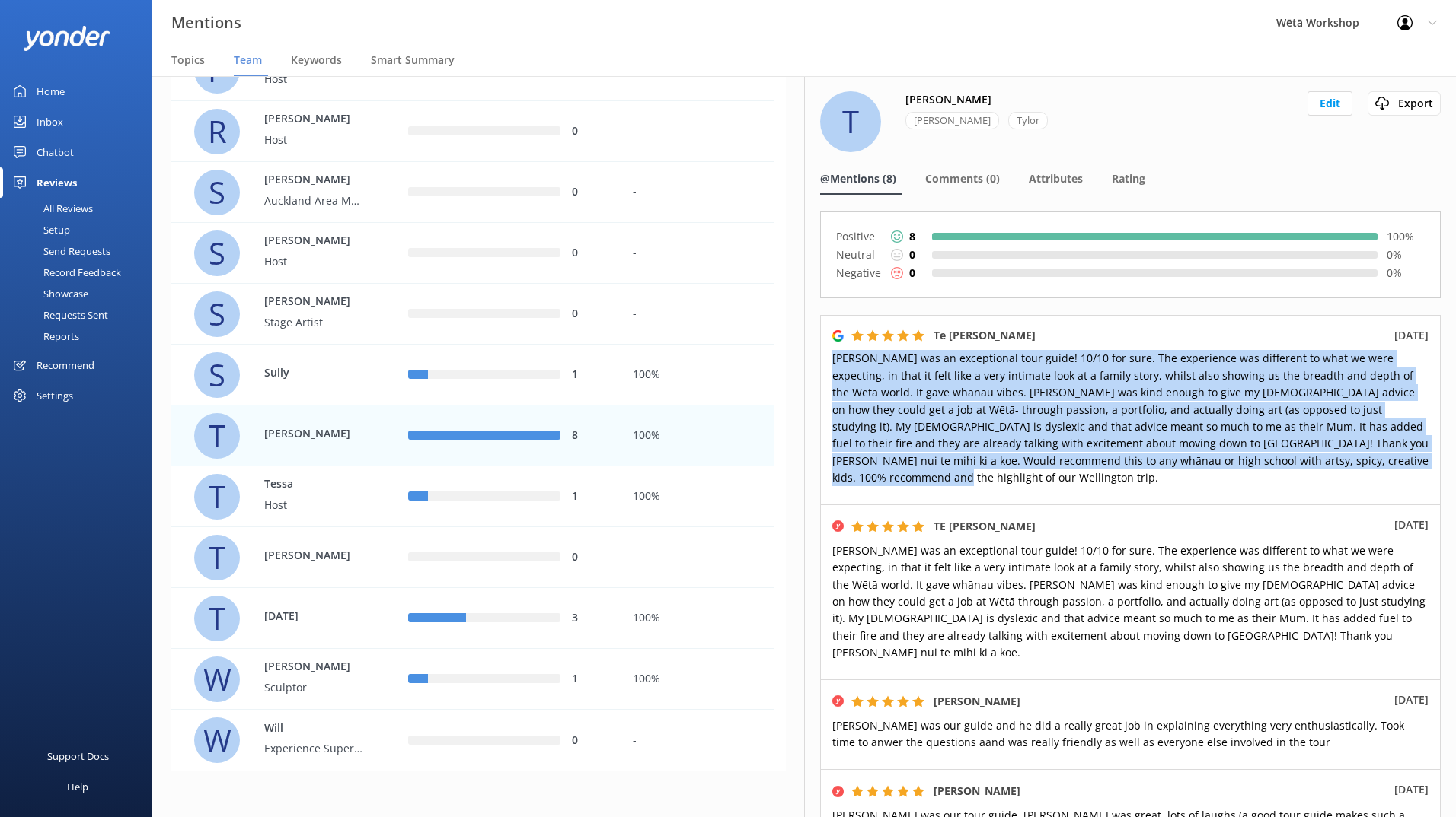
copy h5 "Te [PERSON_NAME]"
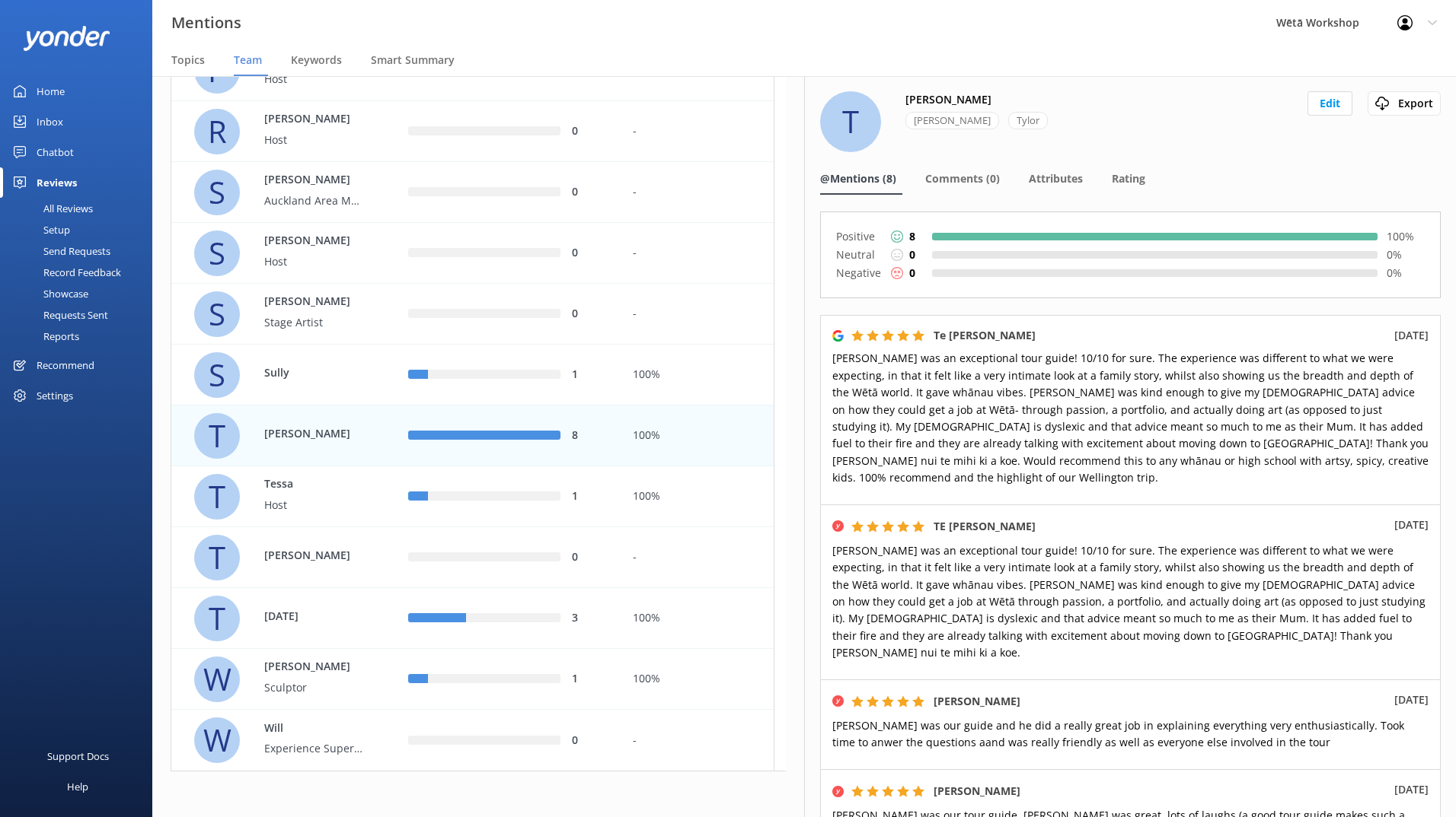
click at [1021, 405] on span "[PERSON_NAME] was an exceptional tour guide! 10/10 for sure. The experience was…" at bounding box center [1130, 418] width 596 height 134
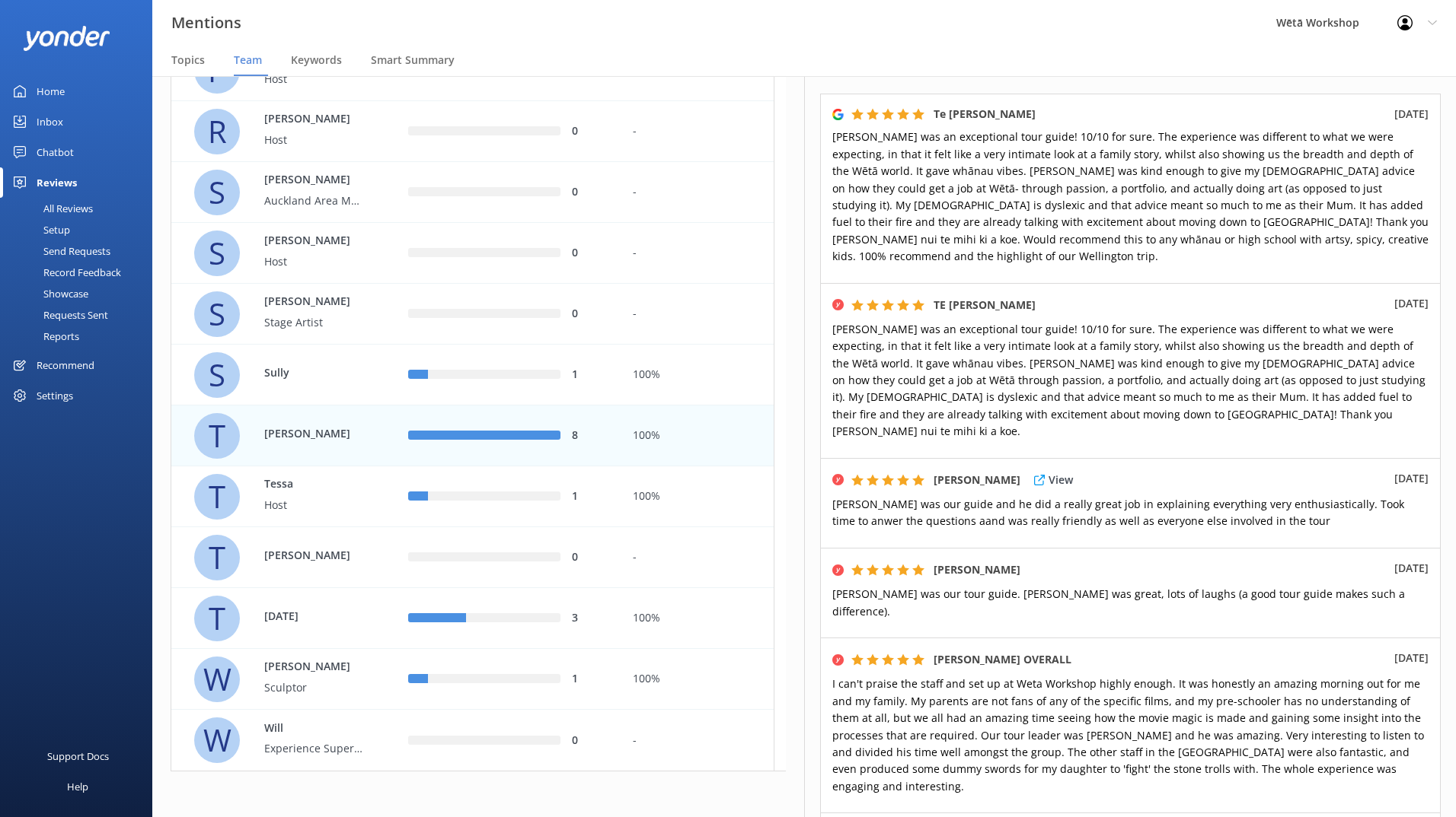
scroll to position [228, 0]
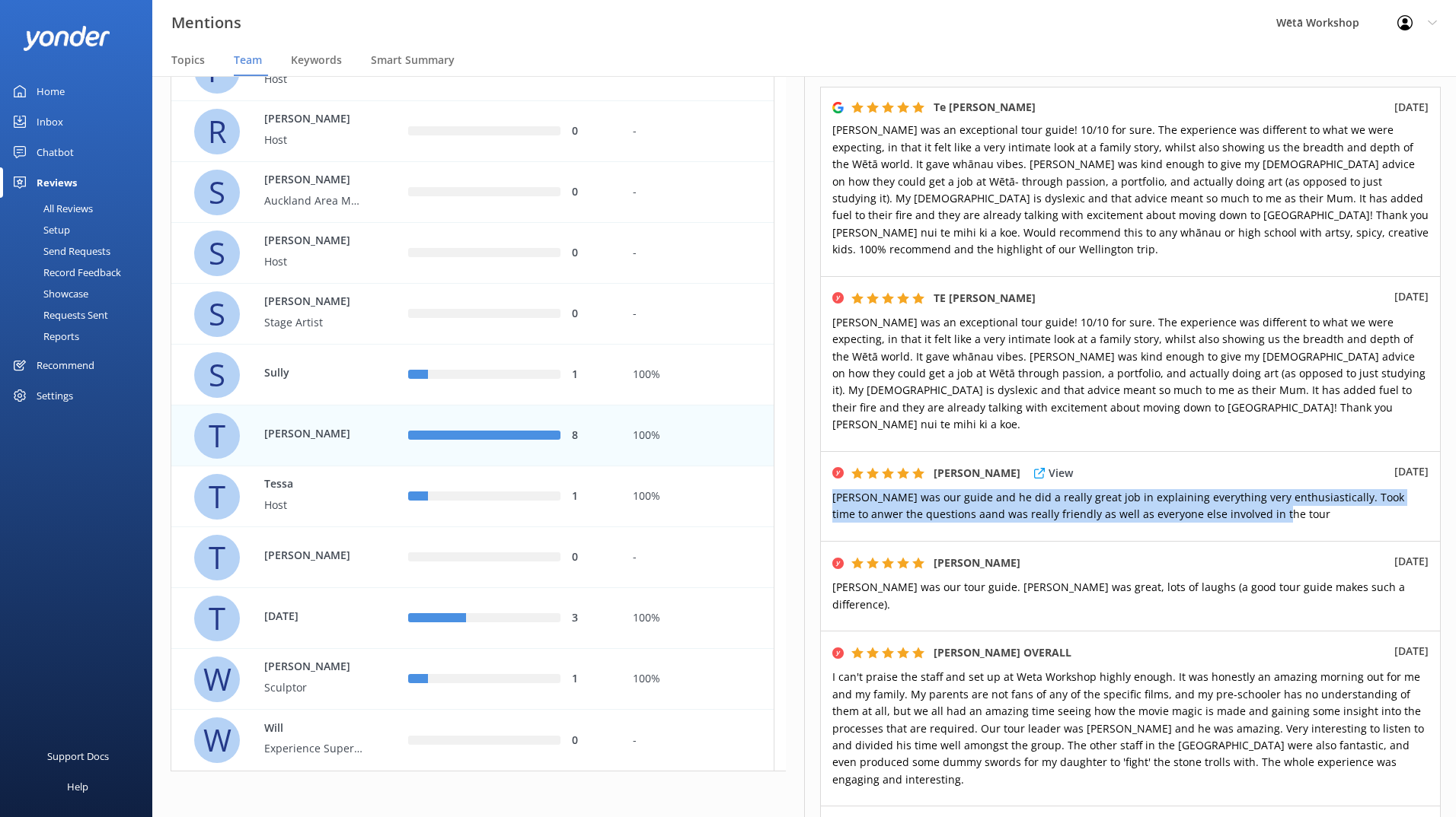
drag, startPoint x: 830, startPoint y: 462, endPoint x: 1245, endPoint y: 486, distance: 415.7
click at [1245, 486] on div "[PERSON_NAME] View [DATE] [PERSON_NAME] was our guide and he did a really great…" at bounding box center [1131, 496] width 621 height 90
copy span "[PERSON_NAME] was our guide and he did a really great job in explaining everyth…"
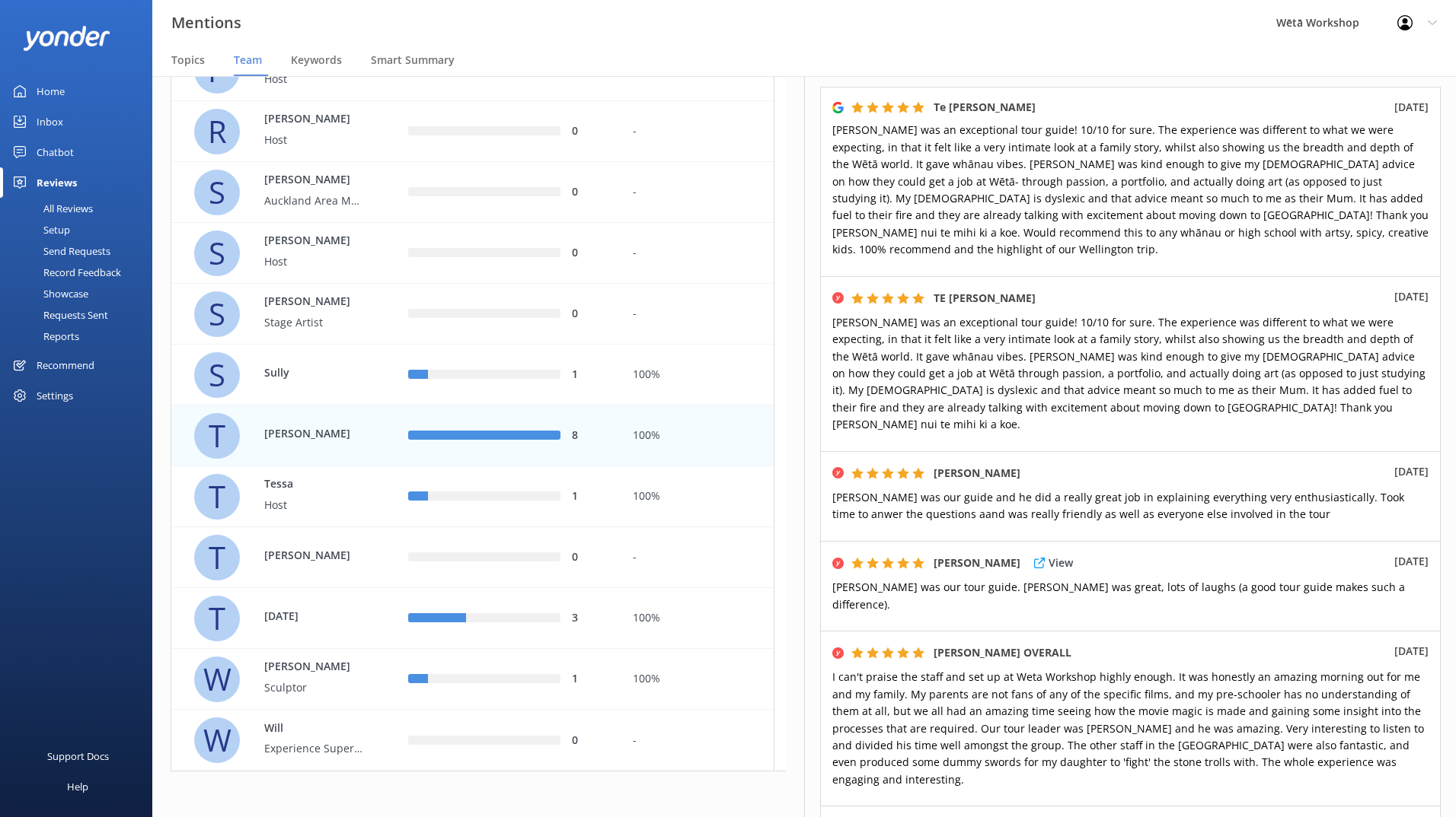
click at [1023, 580] on span "[PERSON_NAME] was our tour guide. [PERSON_NAME] was great, lots of laughs (a go…" at bounding box center [1118, 596] width 572 height 32
drag, startPoint x: 1349, startPoint y: 551, endPoint x: 830, endPoint y: 555, distance: 519.0
click at [830, 555] on div "[PERSON_NAME] View [DATE] [PERSON_NAME] was our tour guide. [PERSON_NAME] was g…" at bounding box center [1131, 586] width 621 height 90
copy span "[PERSON_NAME] was our tour guide. [PERSON_NAME] was great, lots of laughs (a go…"
click at [1104, 670] on span "I can't praise the staff and set up at Weta Workshop highly enough. It was hone…" at bounding box center [1128, 728] width 591 height 117
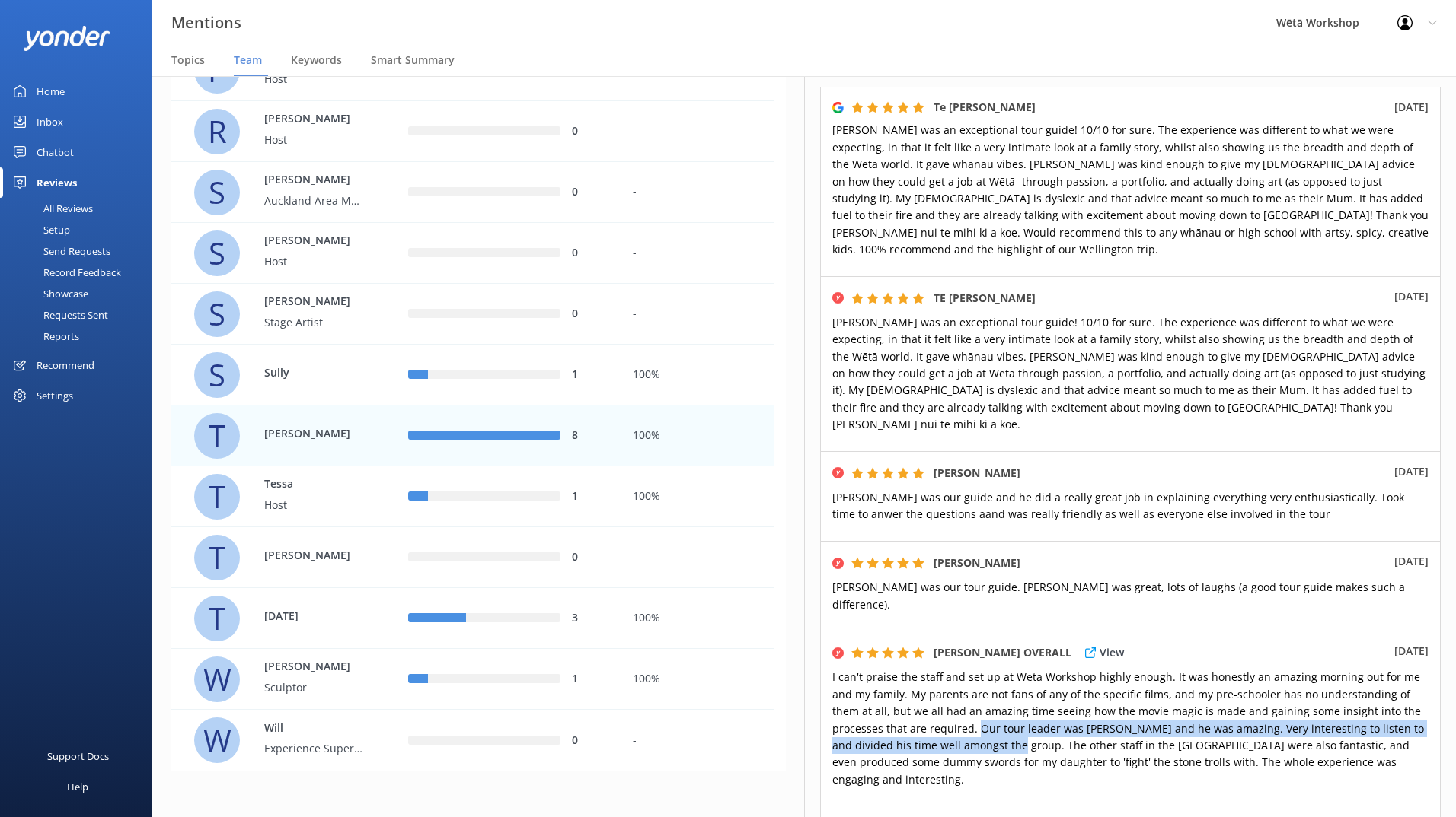
drag, startPoint x: 976, startPoint y: 676, endPoint x: 994, endPoint y: 695, distance: 26.2
click at [994, 695] on span "I can't praise the staff and set up at Weta Workshop highly enough. It was hone…" at bounding box center [1128, 728] width 591 height 117
copy span "Our tour leader was [PERSON_NAME] and he was amazing. Very interesting to liste…"
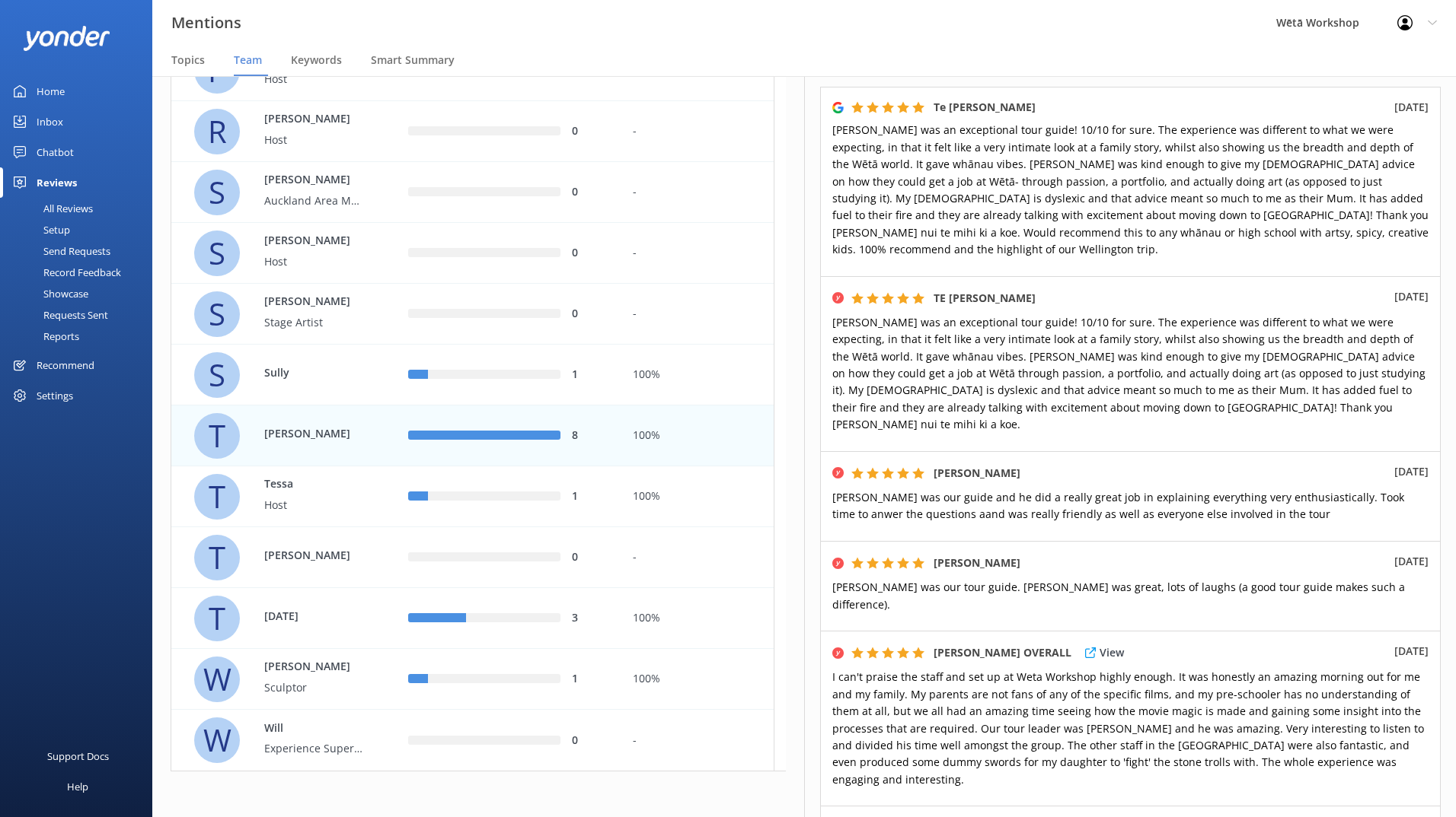
click at [1087, 670] on span "I can't praise the staff and set up at Weta Workshop highly enough. It was hone…" at bounding box center [1128, 728] width 591 height 117
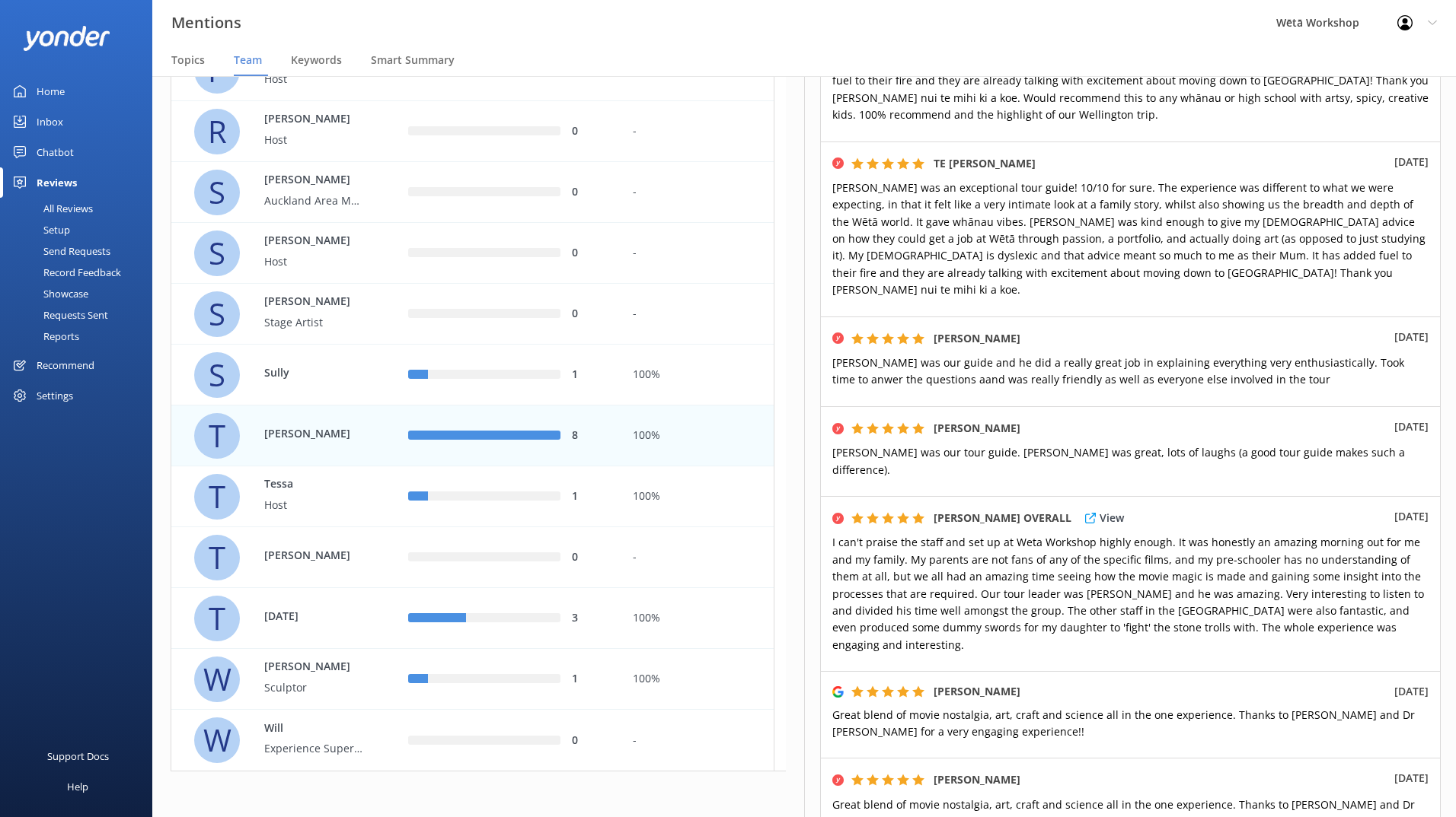
scroll to position [380, 0]
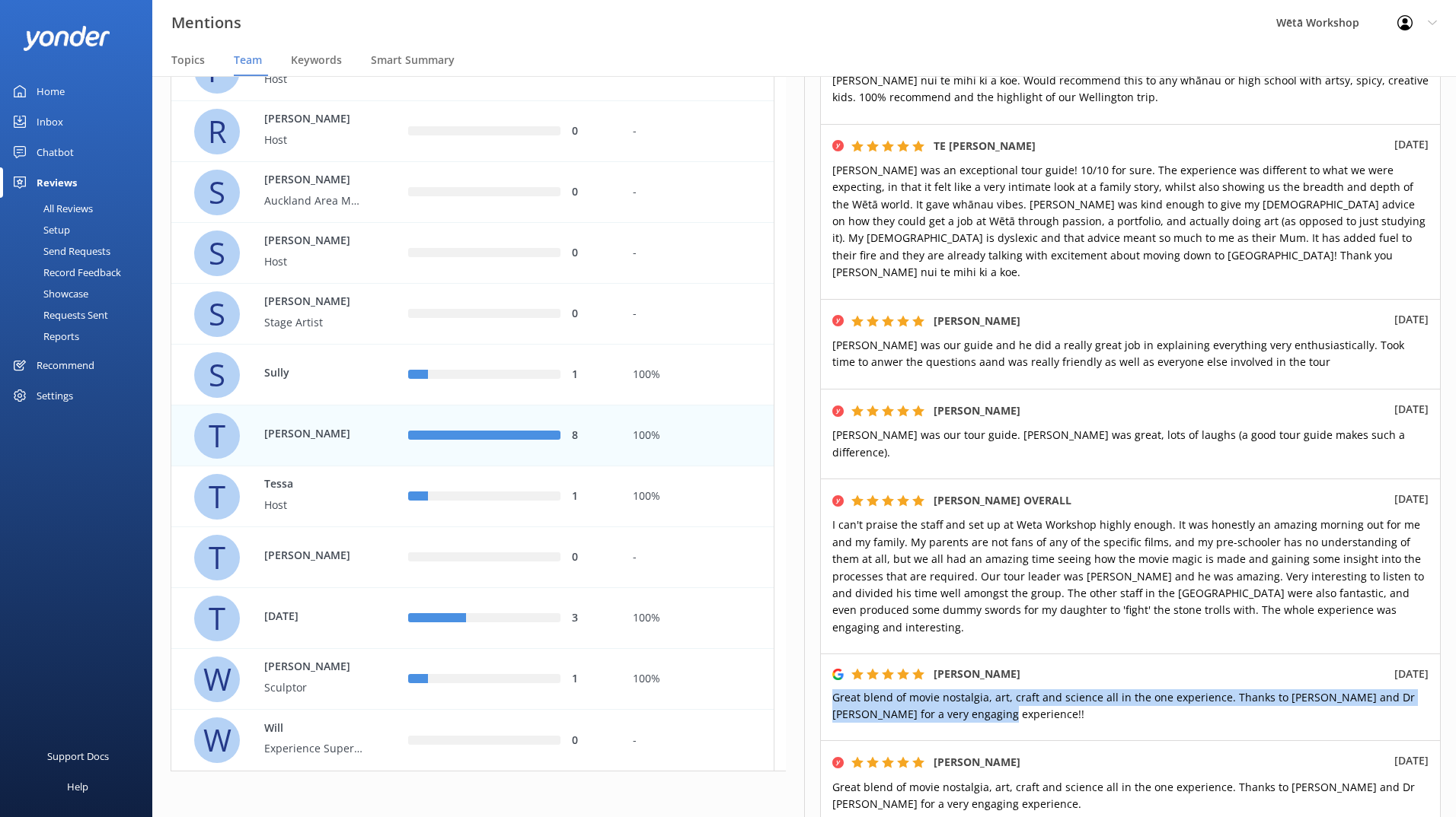
drag, startPoint x: 986, startPoint y: 647, endPoint x: 833, endPoint y: 631, distance: 153.8
click at [833, 690] on p "Great blend of movie nostalgia, art, craft and science all in the one experienc…" at bounding box center [1130, 706] width 596 height 35
copy span "Great blend of movie nostalgia, art, craft and science all in the one experienc…"
click at [1066, 691] on span "Great blend of movie nostalgia, art, craft and science all in the one experienc…" at bounding box center [1123, 706] width 582 height 32
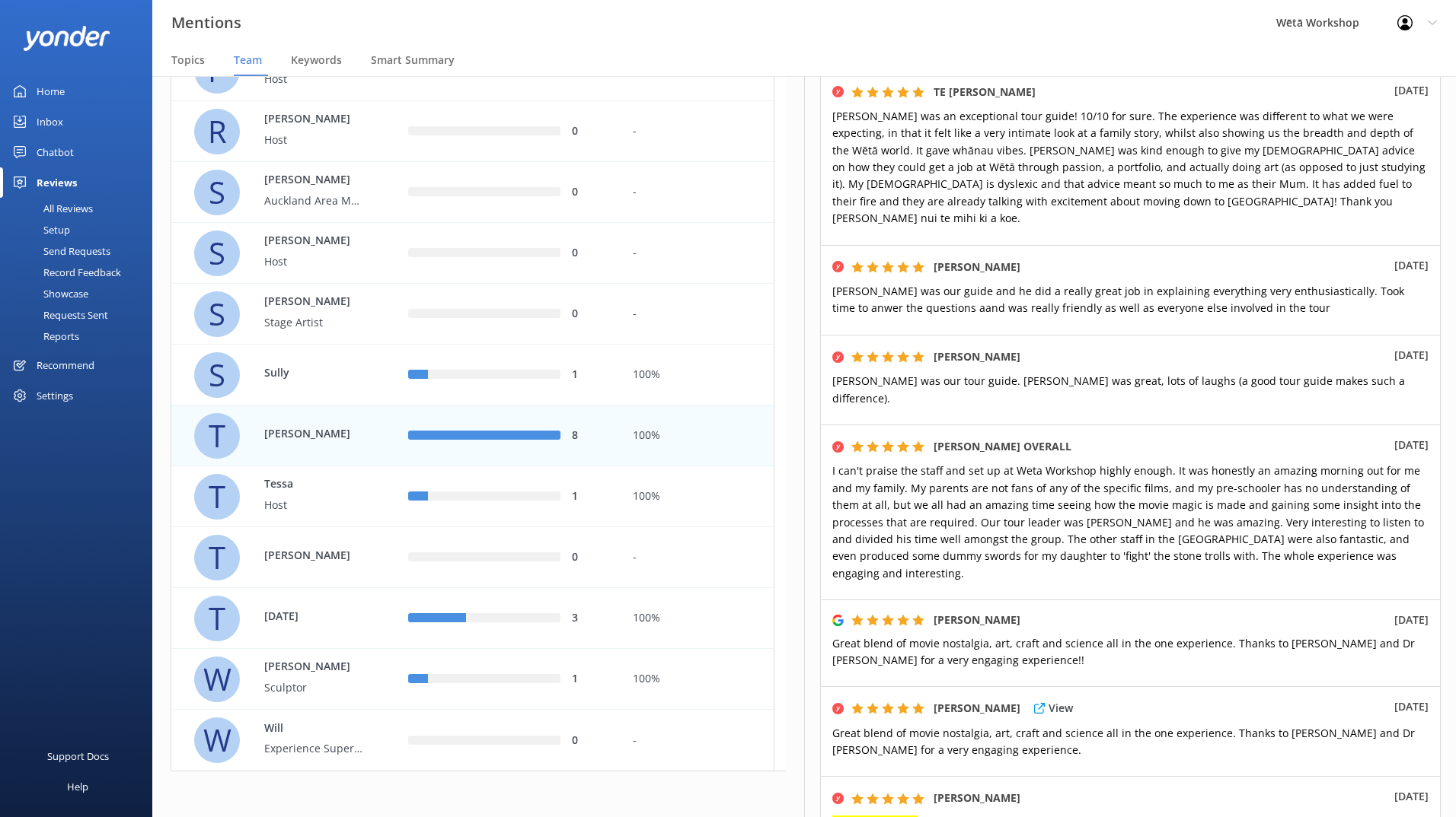
scroll to position [532, 0]
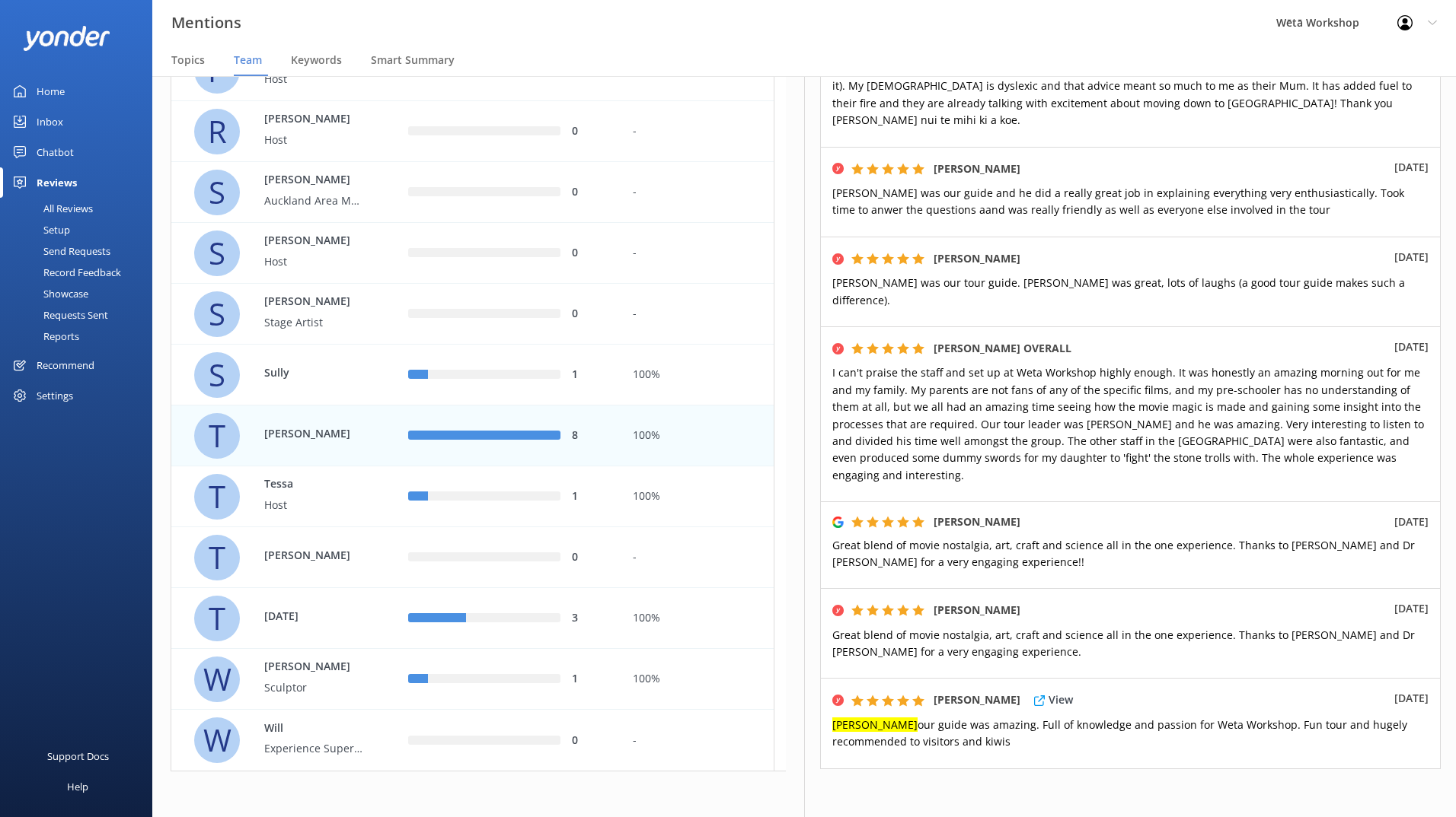
drag, startPoint x: 942, startPoint y: 672, endPoint x: 828, endPoint y: 658, distance: 114.9
click at [828, 678] on div "[PERSON_NAME] View [DATE] [PERSON_NAME] our guide was amazing. Full of knowledg…" at bounding box center [1131, 723] width 621 height 91
click at [1235, 717] on span "[PERSON_NAME] our guide was amazing. Full of knowledge and passion for Weta Wor…" at bounding box center [1120, 733] width 575 height 32
drag, startPoint x: 1230, startPoint y: 657, endPoint x: 829, endPoint y: 650, distance: 401.1
click at [829, 678] on div "[PERSON_NAME] View [DATE] [PERSON_NAME] our guide was amazing. Full of knowledg…" at bounding box center [1131, 723] width 621 height 91
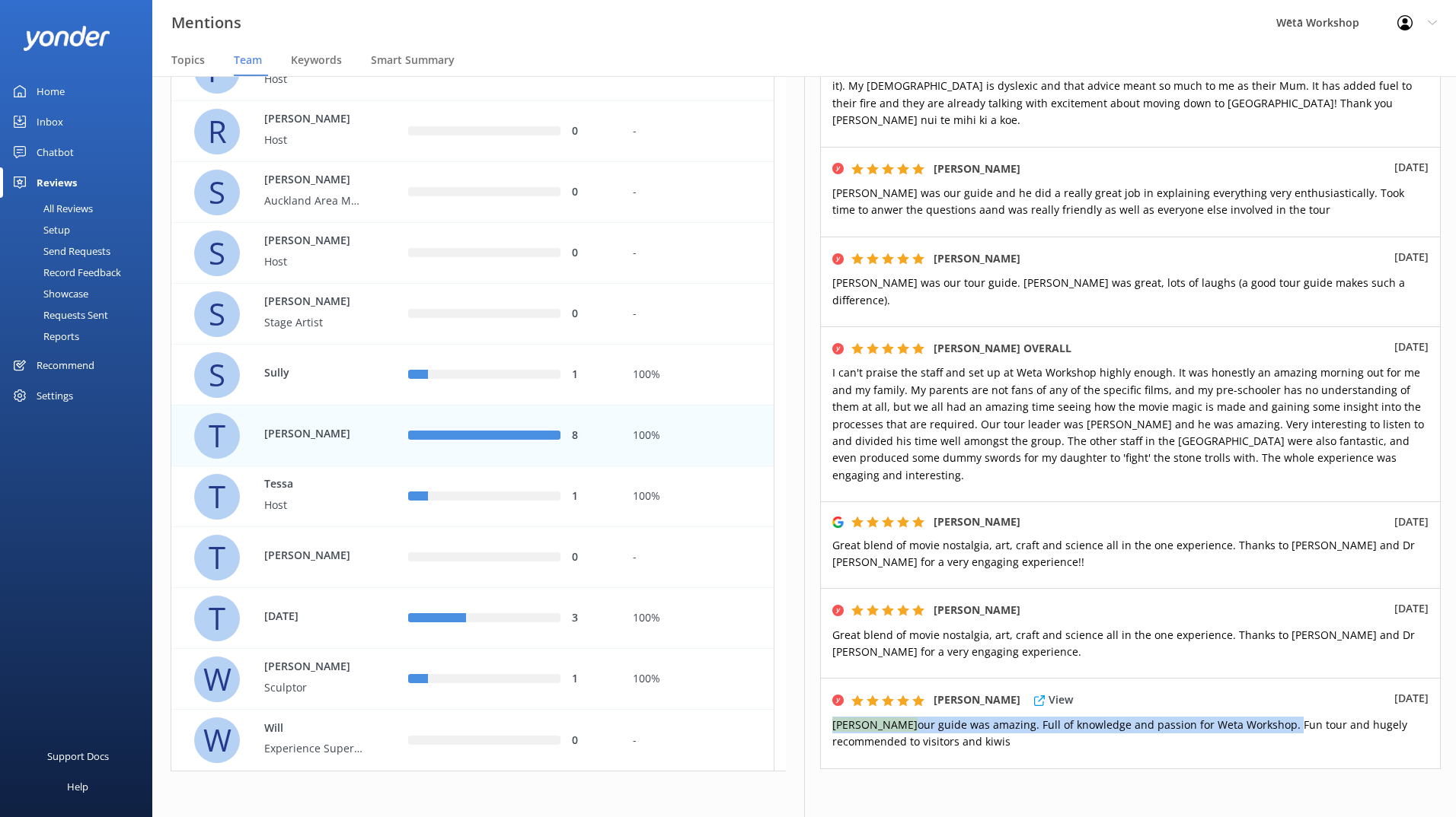
copy span "[PERSON_NAME] our guide was amazing. Full of knowledge and passion for Weta Wor…"
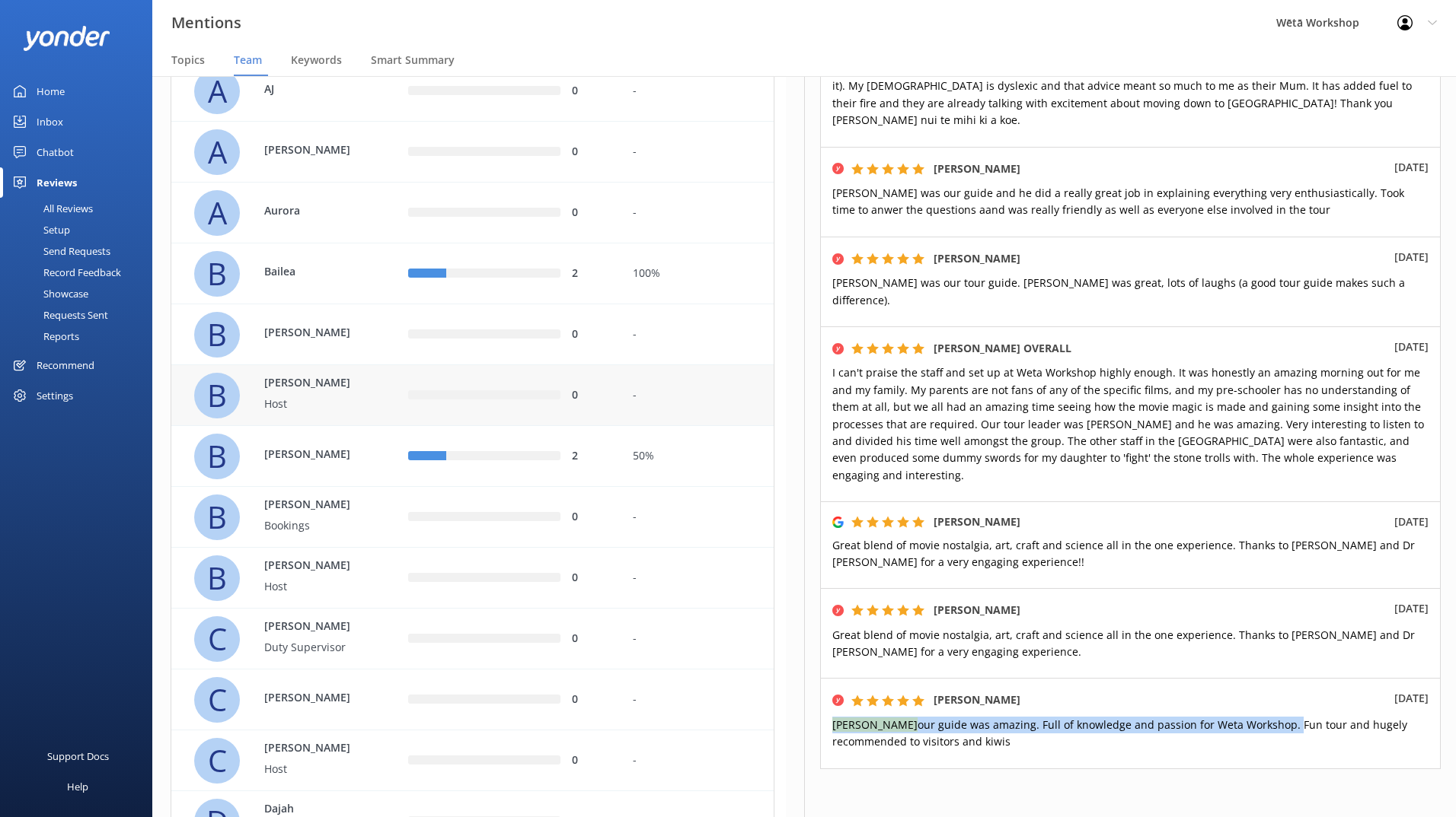
scroll to position [0, 0]
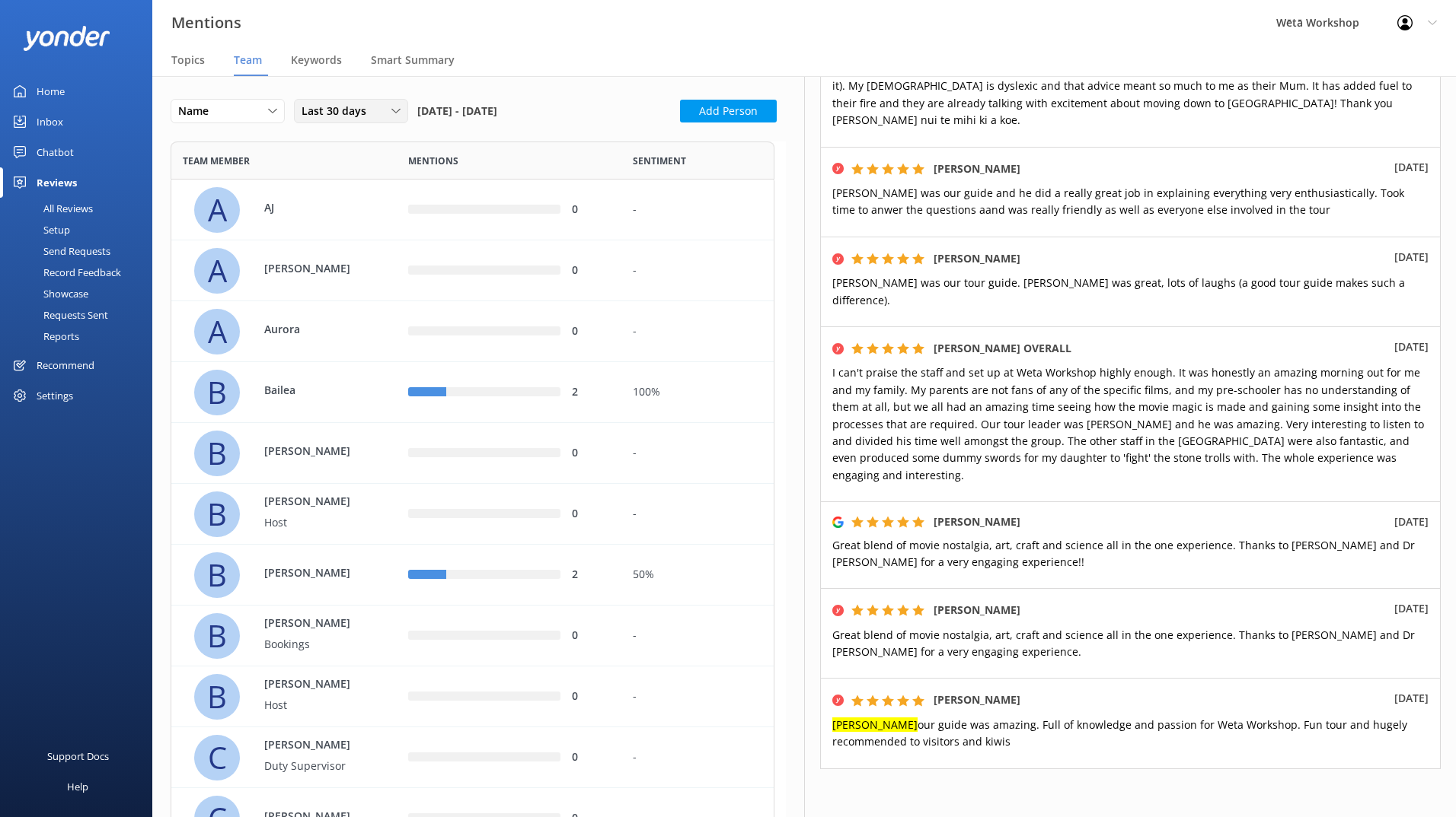
click at [364, 109] on span "Last 30 days" at bounding box center [338, 111] width 74 height 17
click at [343, 168] on div "Last 30 days" at bounding box center [329, 173] width 54 height 15
click at [377, 118] on div "Last 30 days" at bounding box center [351, 111] width 107 height 17
click at [366, 195] on link "Last 90 days" at bounding box center [362, 204] width 135 height 31
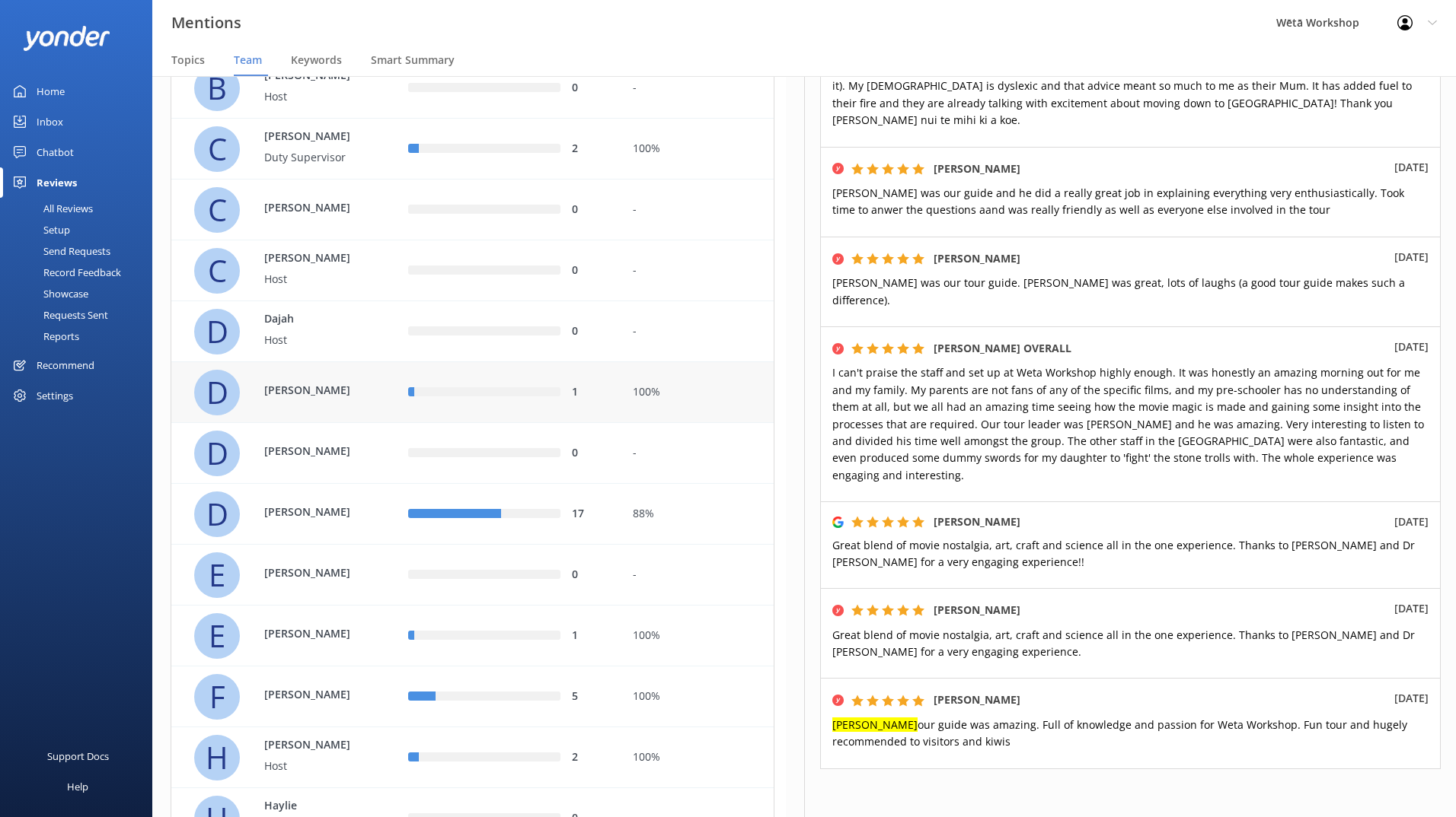
click at [465, 409] on div "1" at bounding box center [509, 393] width 225 height 61
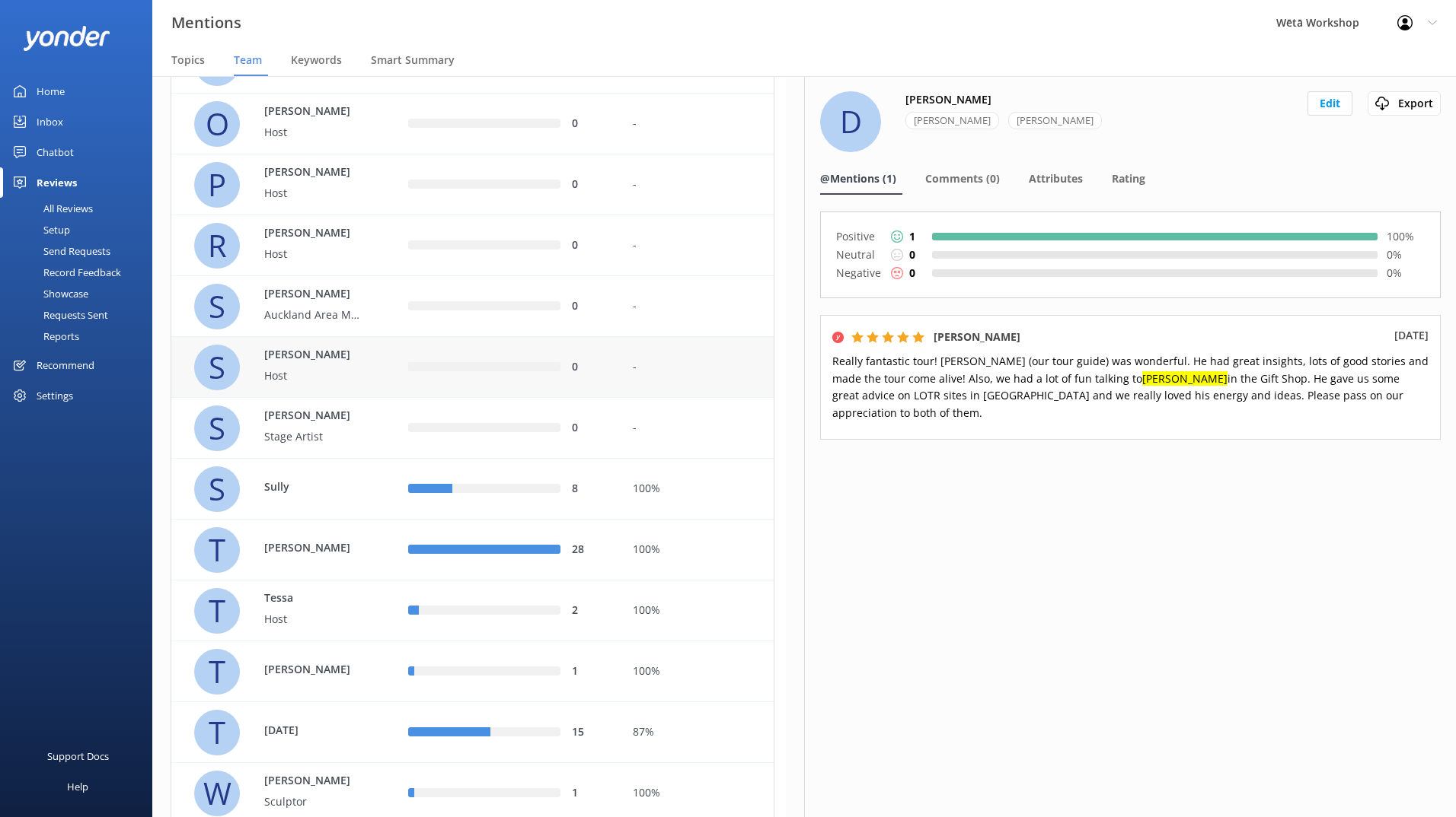
scroll to position [2635, 0]
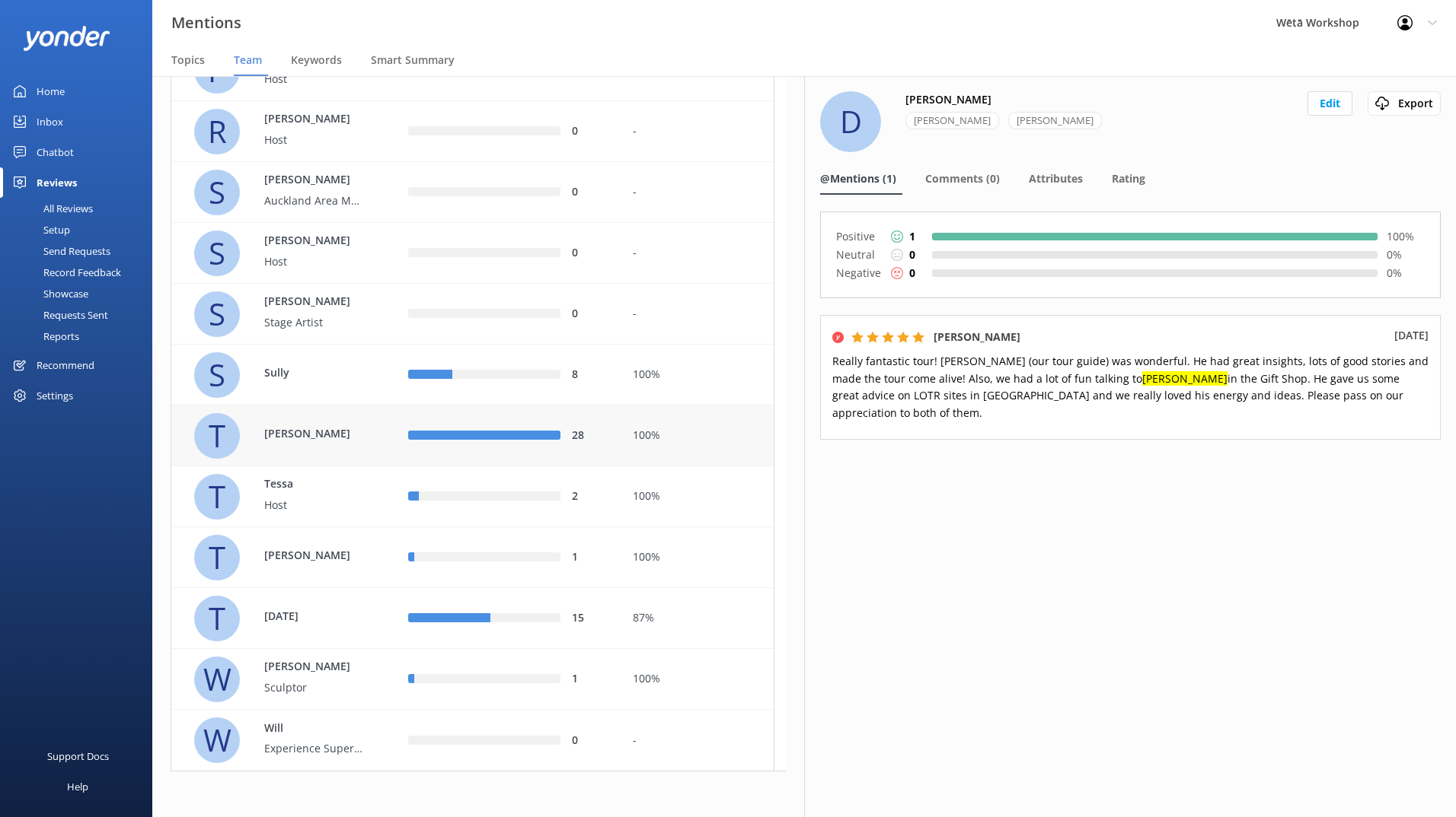
click at [360, 430] on p "[PERSON_NAME]" at bounding box center [313, 434] width 99 height 17
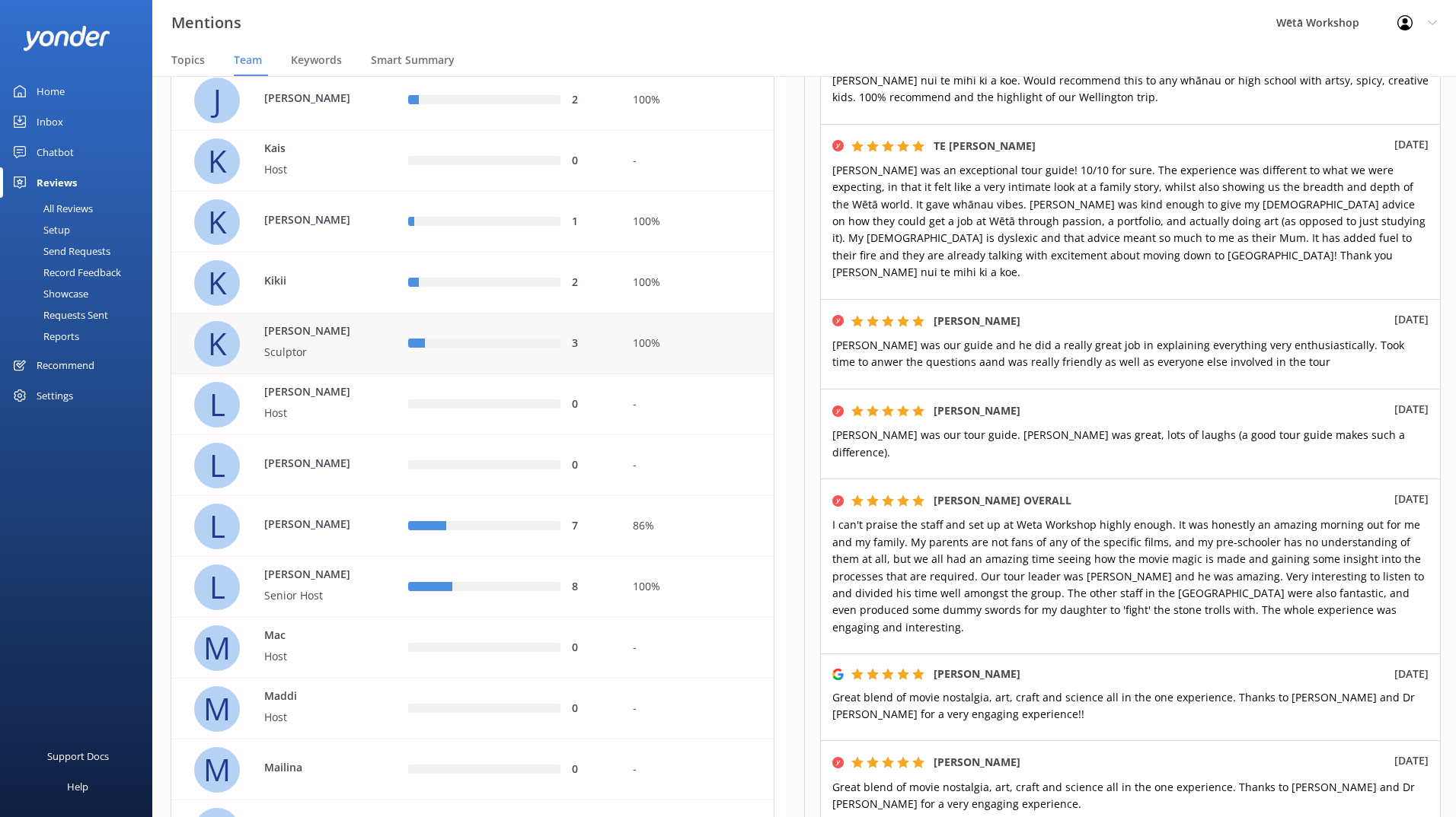
scroll to position [1570, 0]
click at [634, 336] on div "100%" at bounding box center [697, 344] width 129 height 17
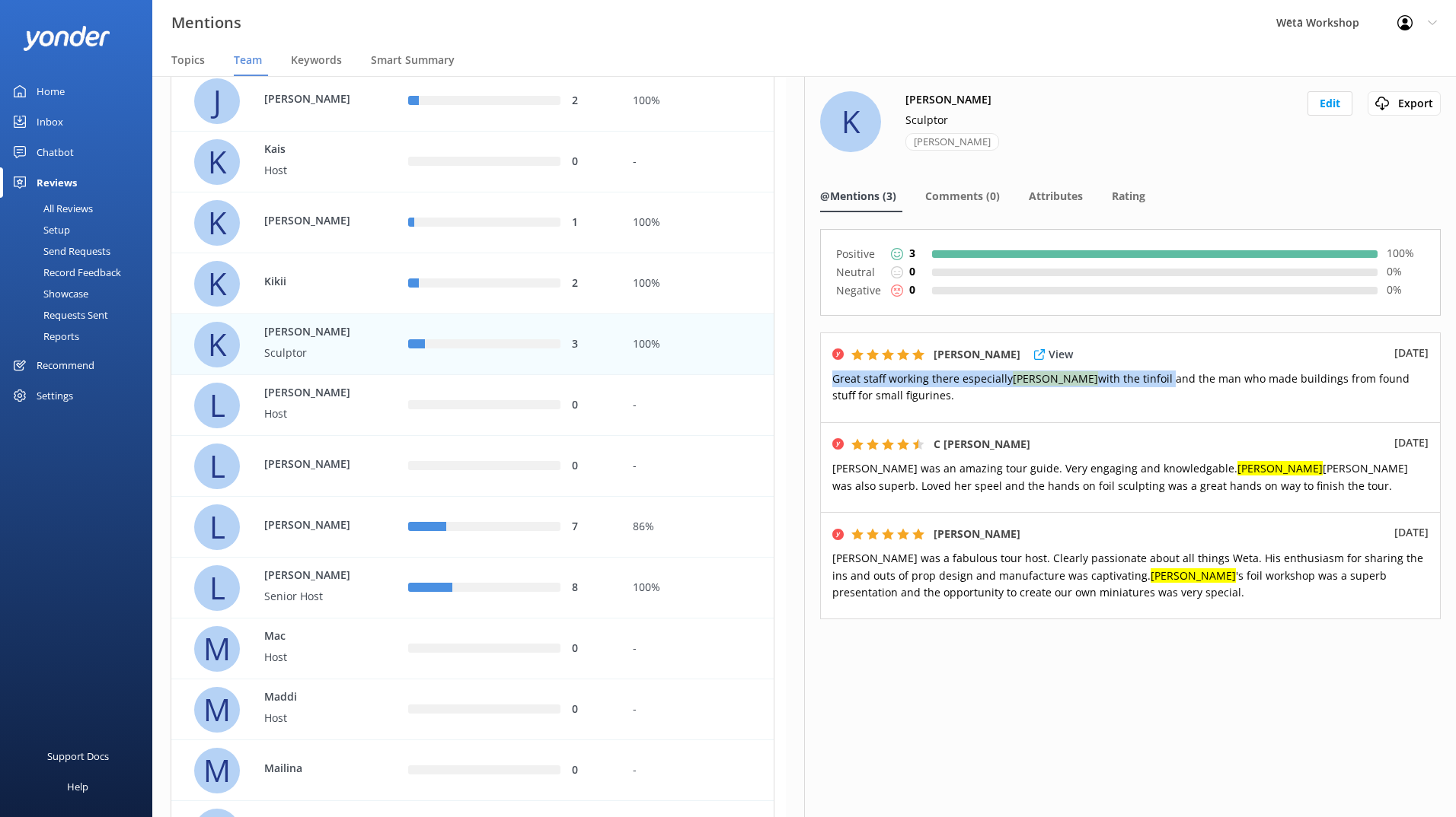
drag, startPoint x: 832, startPoint y: 379, endPoint x: 1104, endPoint y: 385, distance: 272.1
click at [1104, 385] on span "Great staff working there especially [PERSON_NAME] with the tinfoil and the man…" at bounding box center [1121, 387] width 577 height 32
copy span "Great staff working there especially [PERSON_NAME] with the tinfoil"
